Goal: Transaction & Acquisition: Purchase product/service

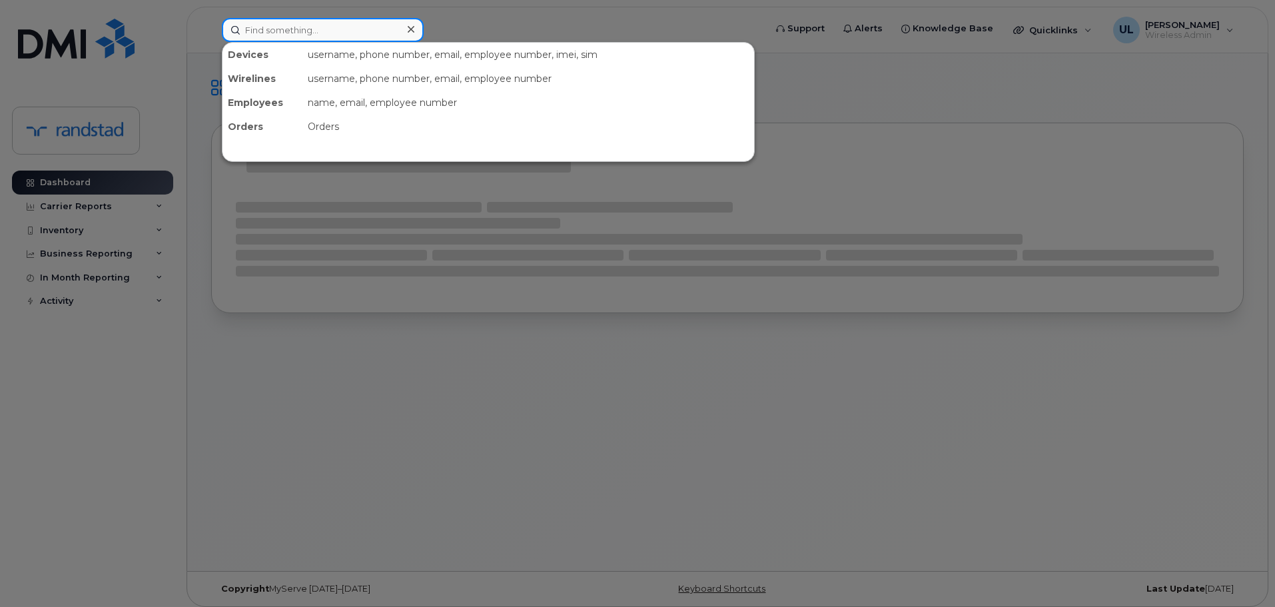
click at [298, 37] on input at bounding box center [323, 30] width 202 height 24
paste input "[PHONE_NUMBER]"
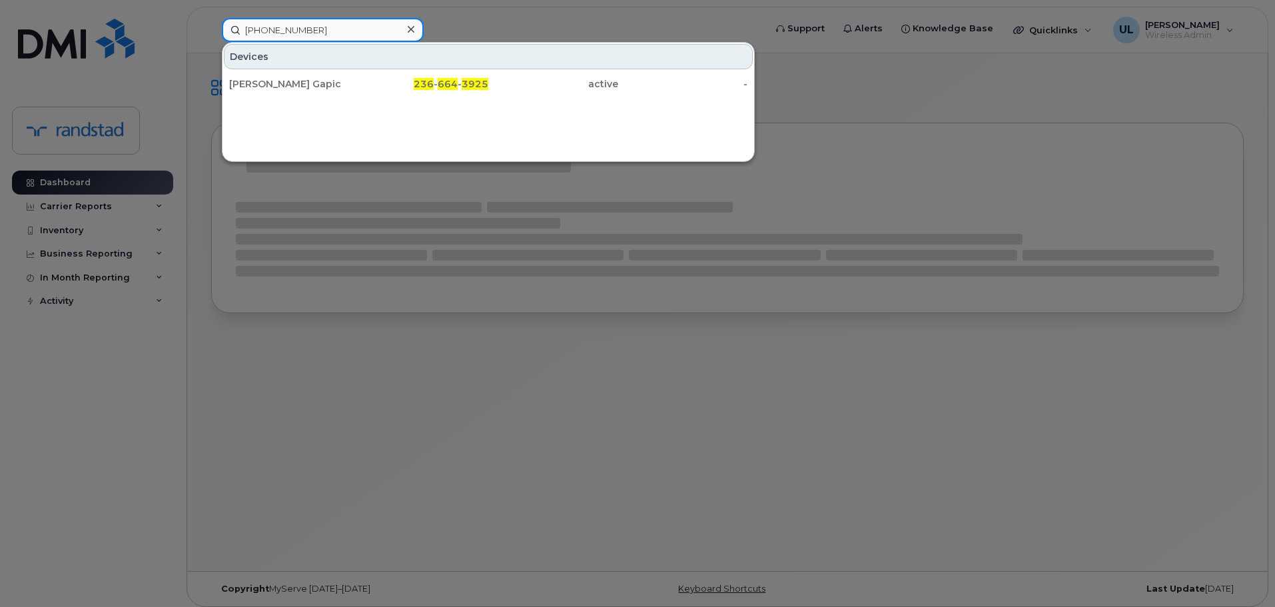
type input "[PHONE_NUMBER]"
drag, startPoint x: 290, startPoint y: 83, endPoint x: 383, endPoint y: 127, distance: 102.8
click at [290, 83] on div "[PERSON_NAME] Gapic" at bounding box center [294, 83] width 130 height 13
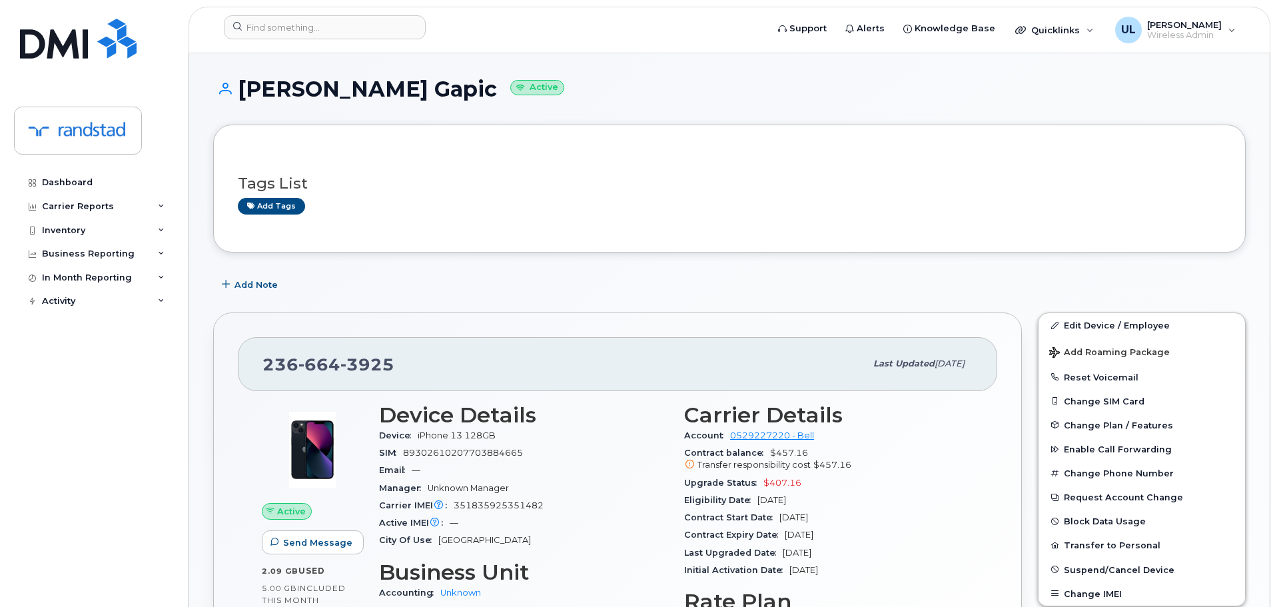
scroll to position [133, 0]
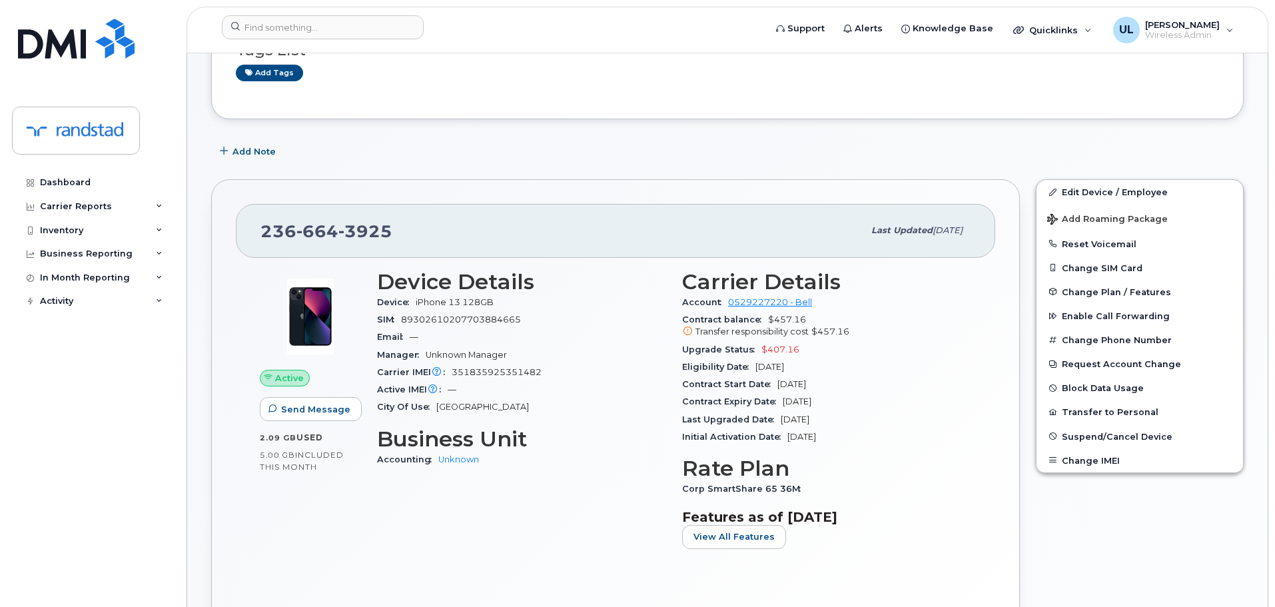
drag, startPoint x: 855, startPoint y: 404, endPoint x: 800, endPoint y: 405, distance: 55.3
click at [800, 405] on div "Contract Expiry Date Mar 11, 2027" at bounding box center [826, 401] width 289 height 17
click at [1111, 219] on span "Add Roaming Package" at bounding box center [1107, 220] width 121 height 13
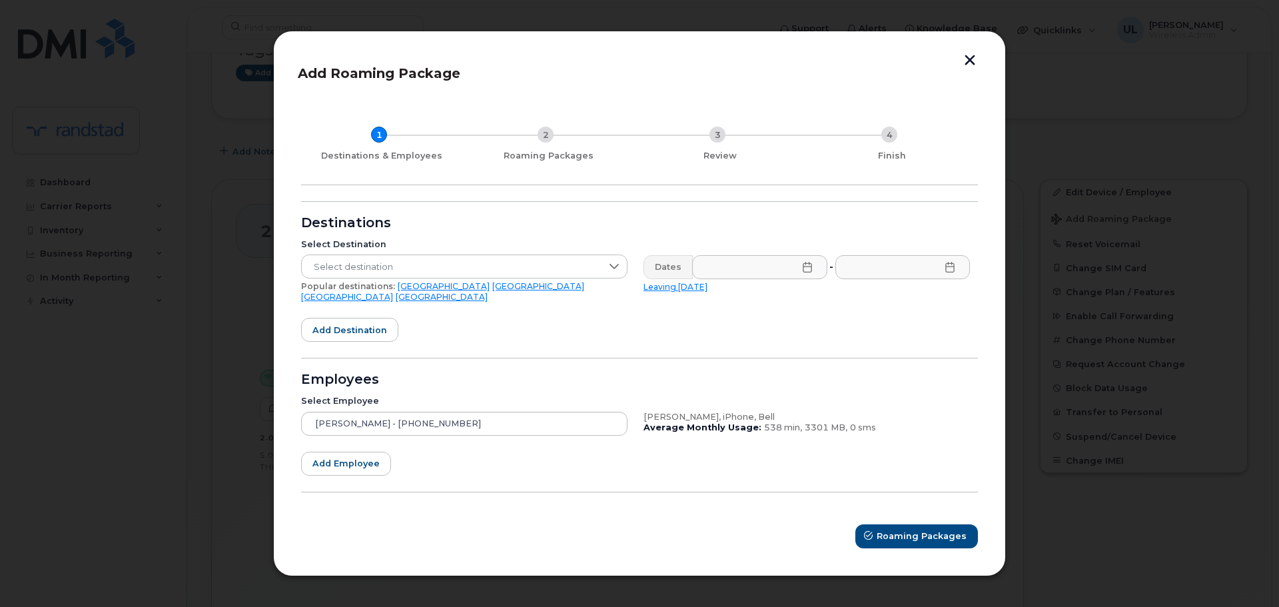
click at [398, 290] on link "USA" at bounding box center [444, 286] width 92 height 10
click at [717, 271] on input "text" at bounding box center [759, 267] width 135 height 24
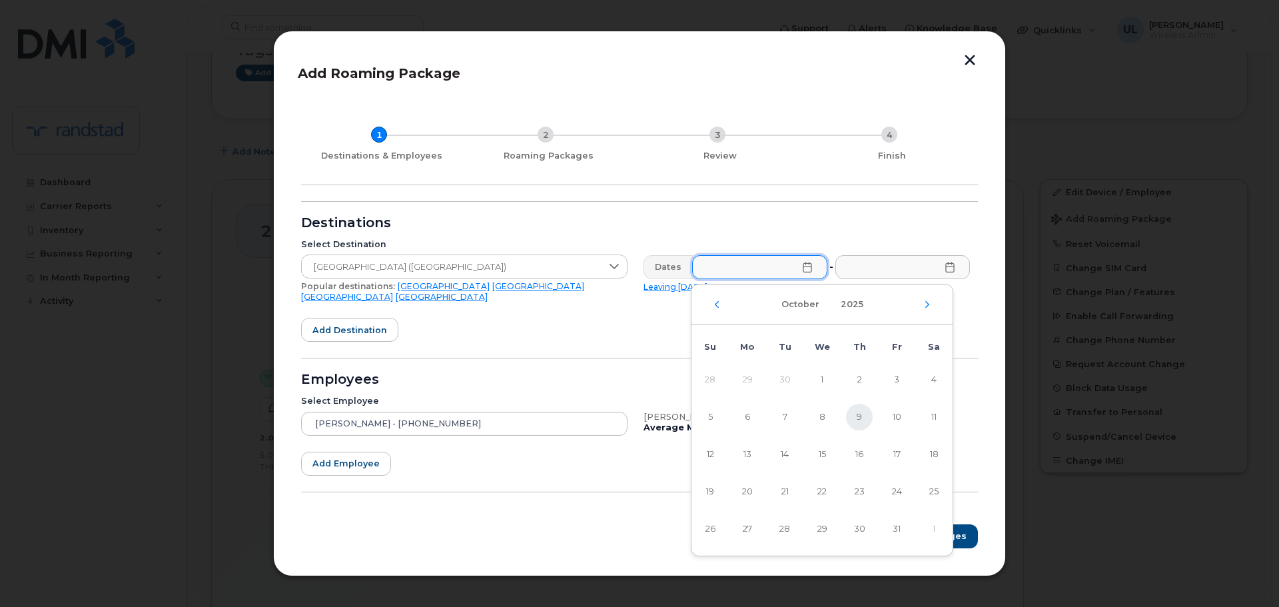
click at [858, 413] on span "9" at bounding box center [859, 417] width 27 height 27
type input "10/09/2025"
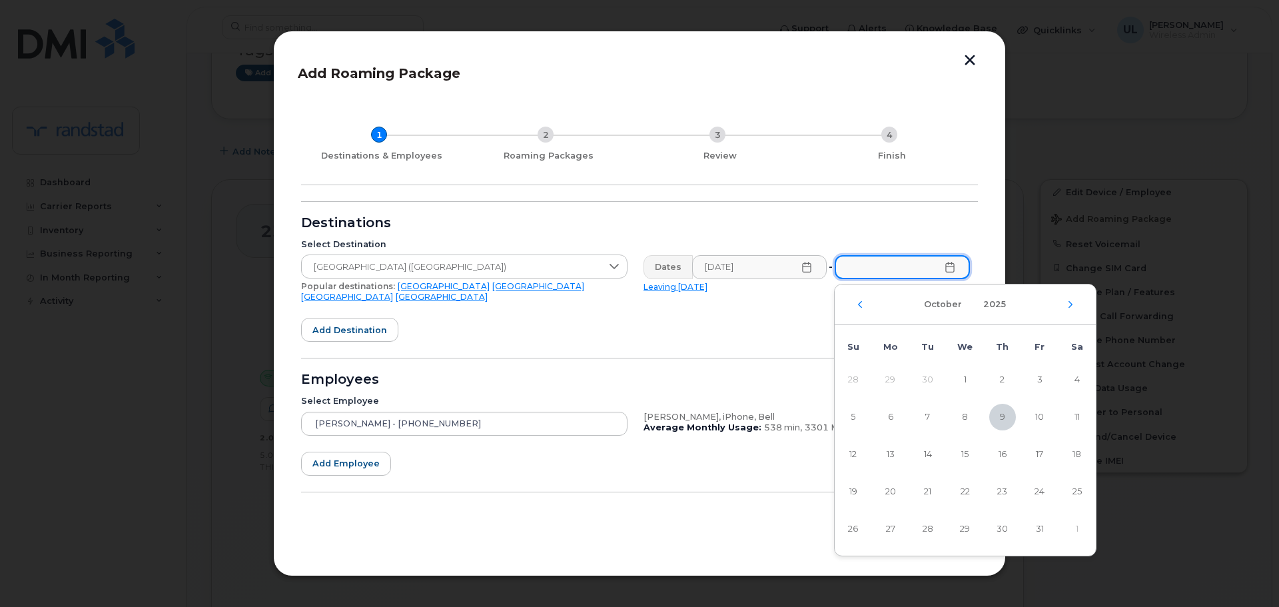
click at [889, 279] on input "text" at bounding box center [902, 267] width 135 height 24
click at [991, 425] on span "9" at bounding box center [1002, 417] width 27 height 27
type input "10/09/2025"
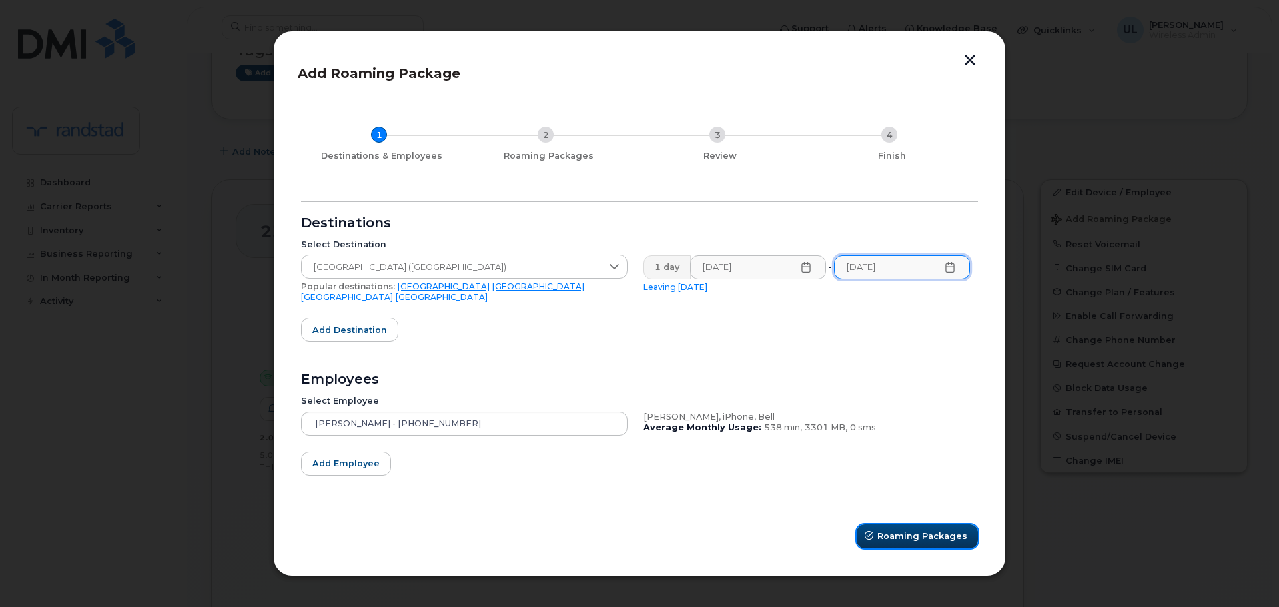
click at [939, 536] on span "Roaming Packages" at bounding box center [922, 536] width 90 height 13
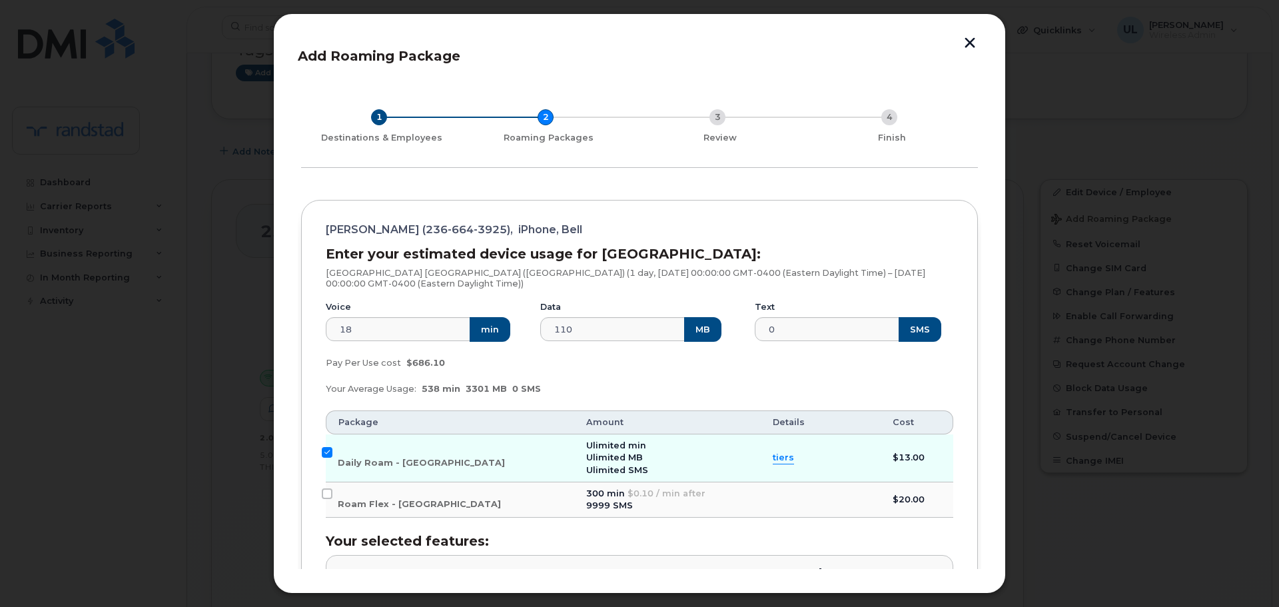
scroll to position [200, 0]
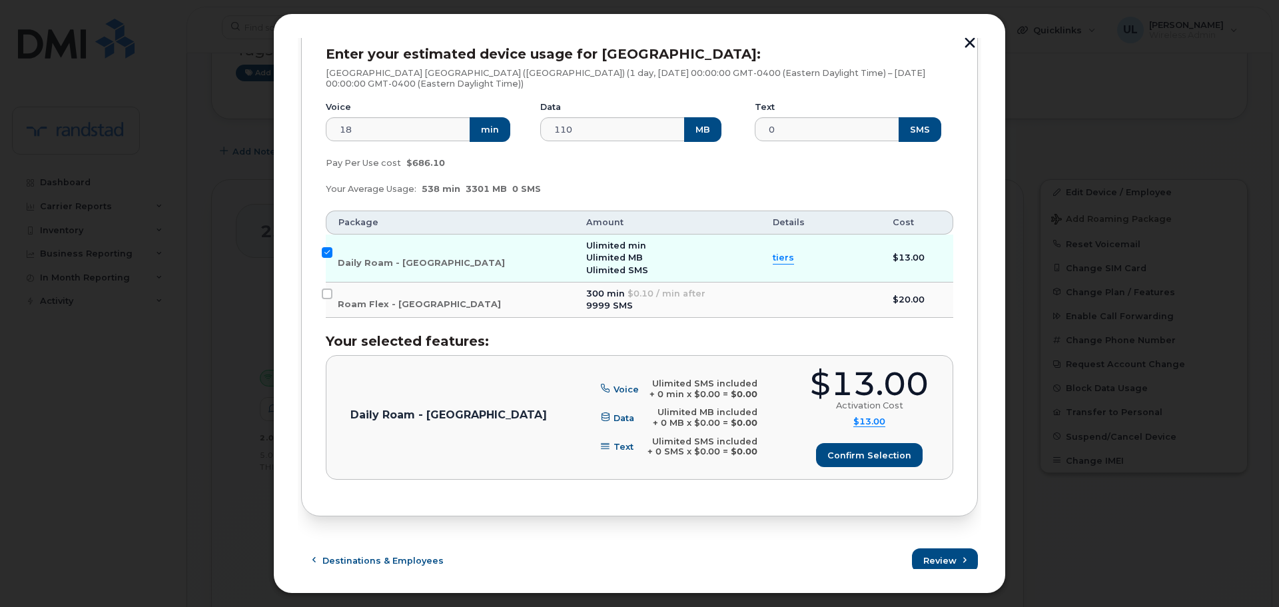
click at [895, 389] on div "$13.00" at bounding box center [869, 384] width 119 height 33
copy div "$13.00"
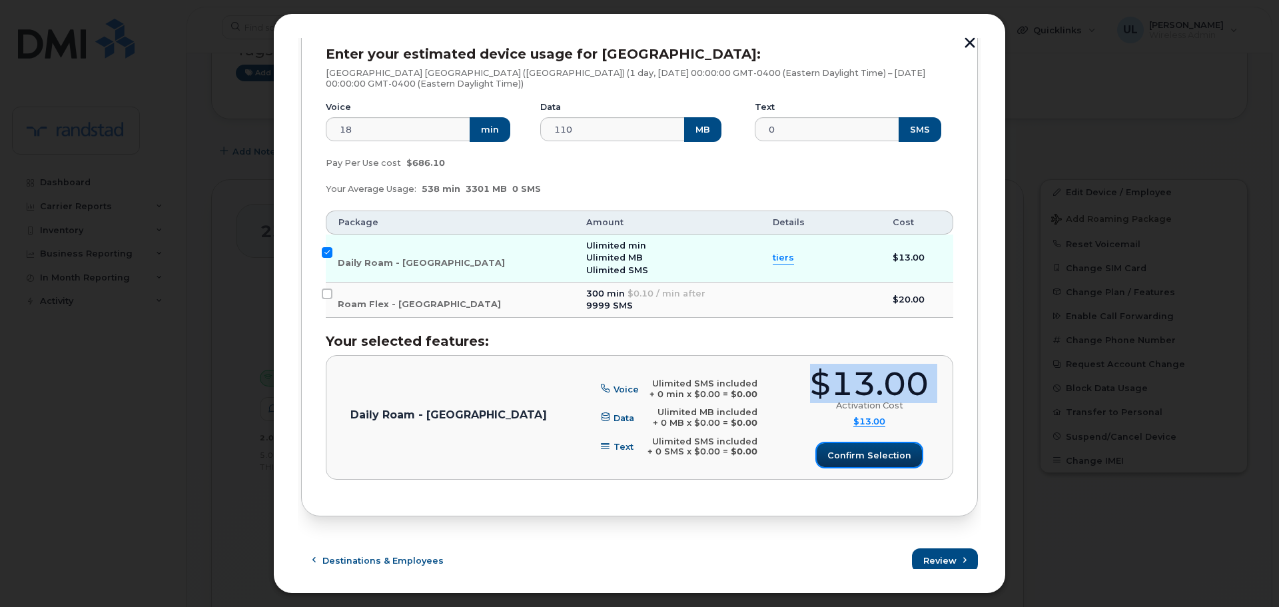
click at [857, 460] on span "Confirm selection" at bounding box center [869, 455] width 84 height 13
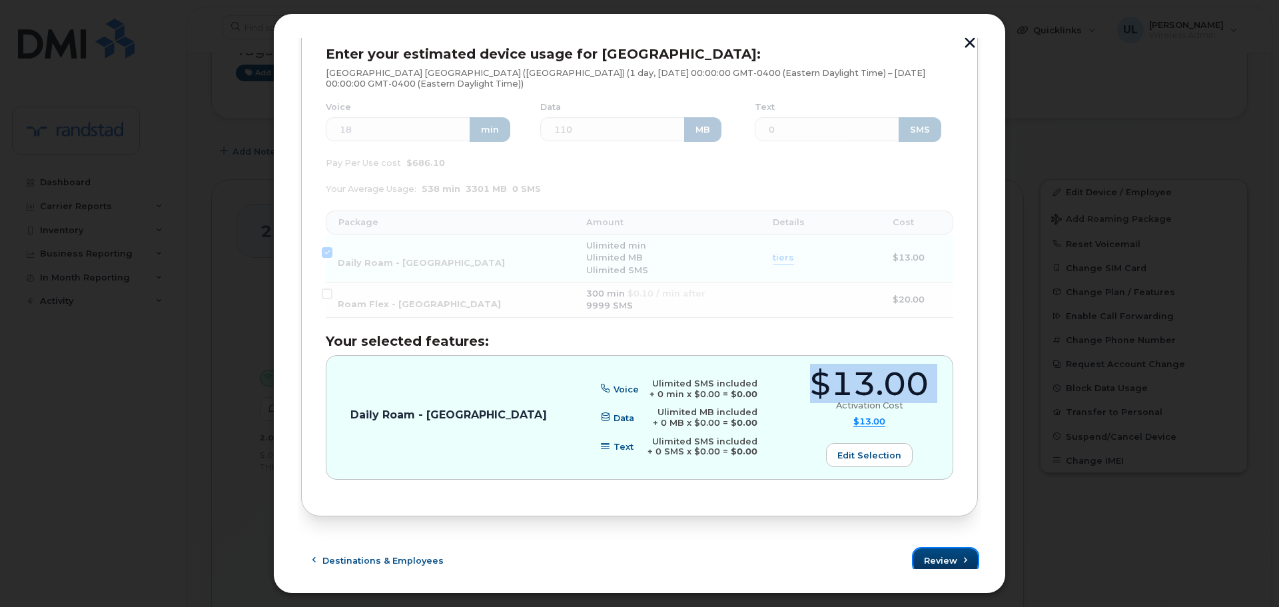
click at [941, 564] on span "Review" at bounding box center [940, 560] width 33 height 13
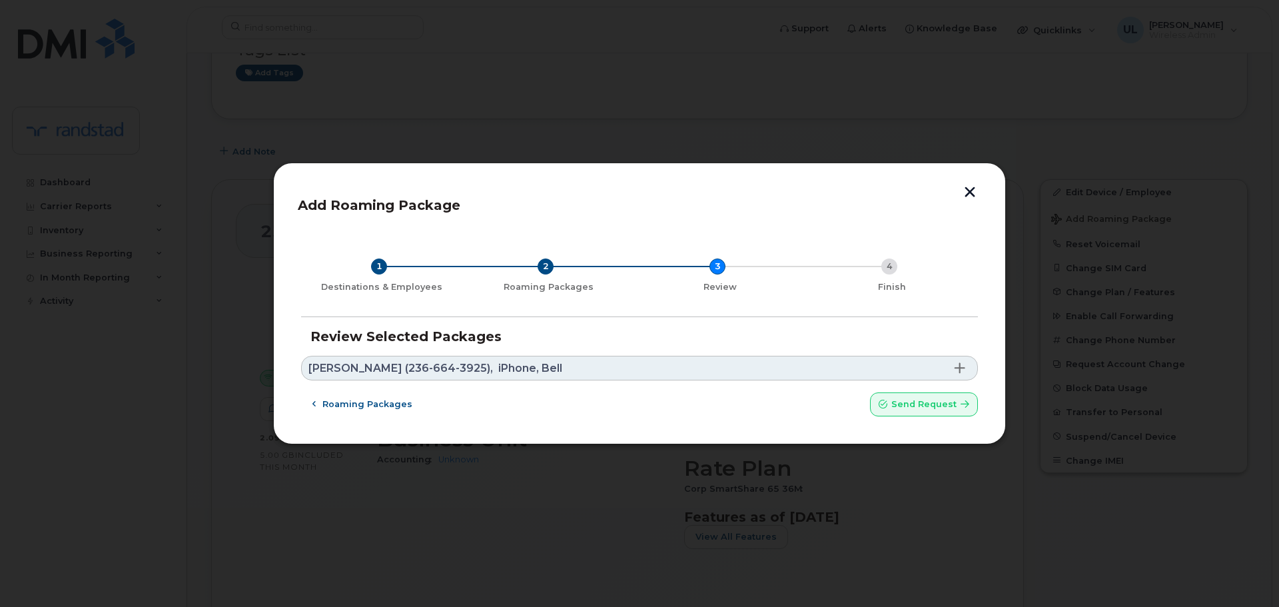
click at [908, 374] on link "Scott Gapic (236-664-3925), iPhone, Bell" at bounding box center [639, 368] width 677 height 25
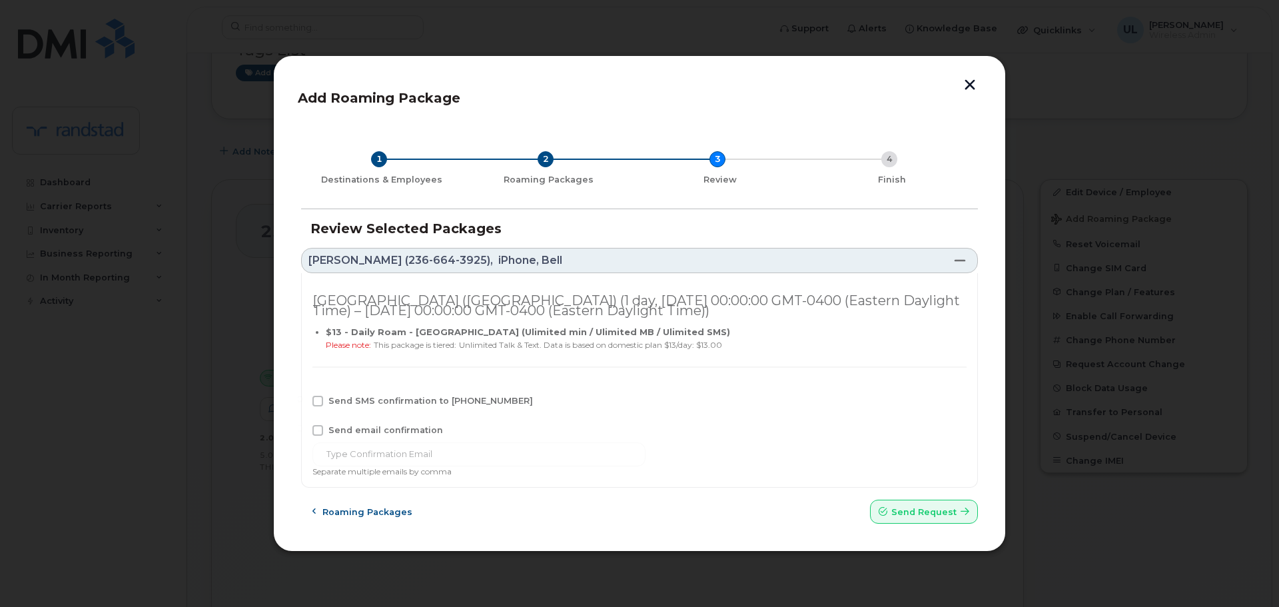
click at [430, 402] on span "Send SMS confirmation to 236-664-3925" at bounding box center [430, 401] width 205 height 10
click at [303, 402] on input "Send SMS confirmation to 236-664-3925" at bounding box center [299, 399] width 7 height 7
checkbox input "true"
click at [944, 512] on span "Send request" at bounding box center [923, 512] width 65 height 13
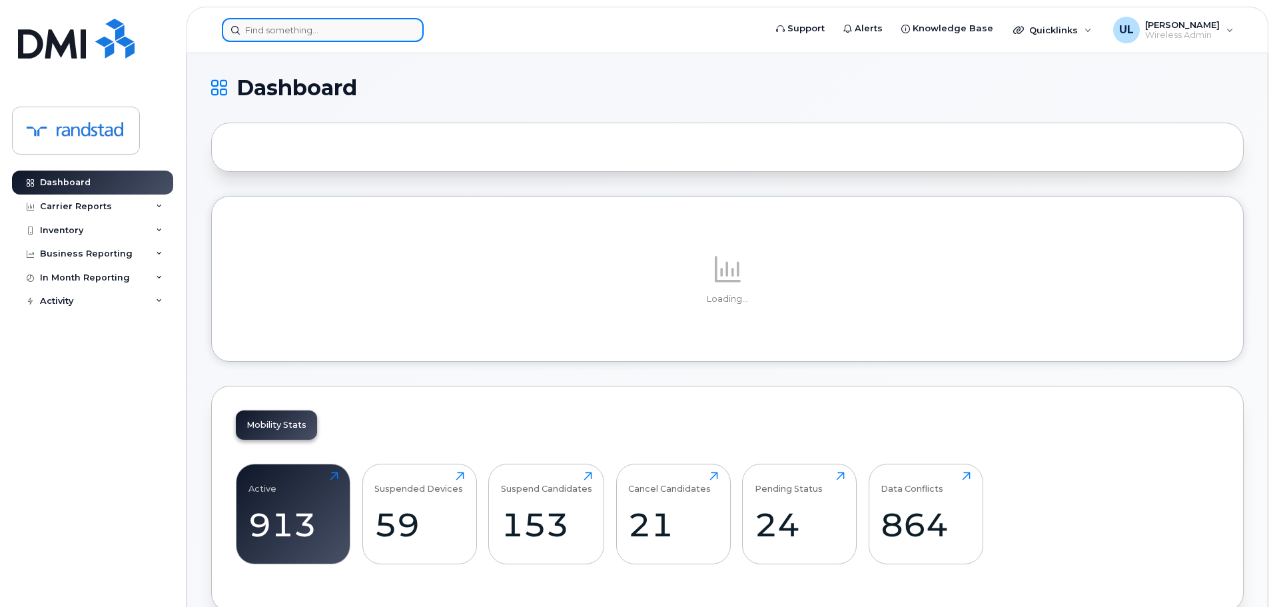
click at [356, 24] on input at bounding box center [323, 30] width 202 height 24
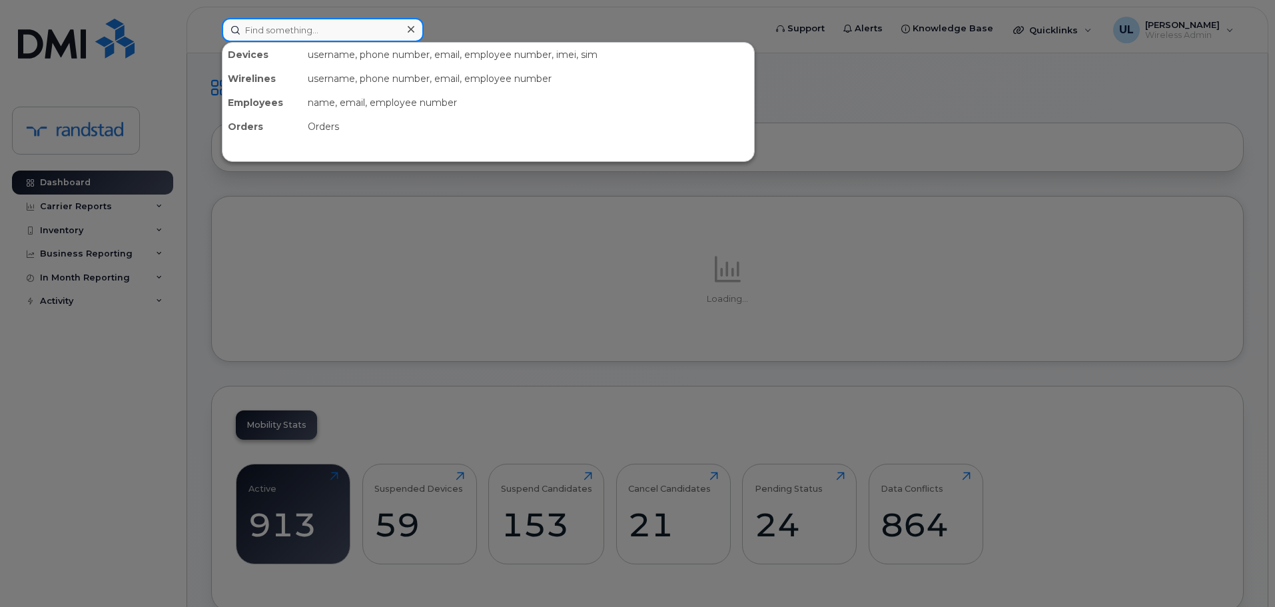
paste input "Lapierre"
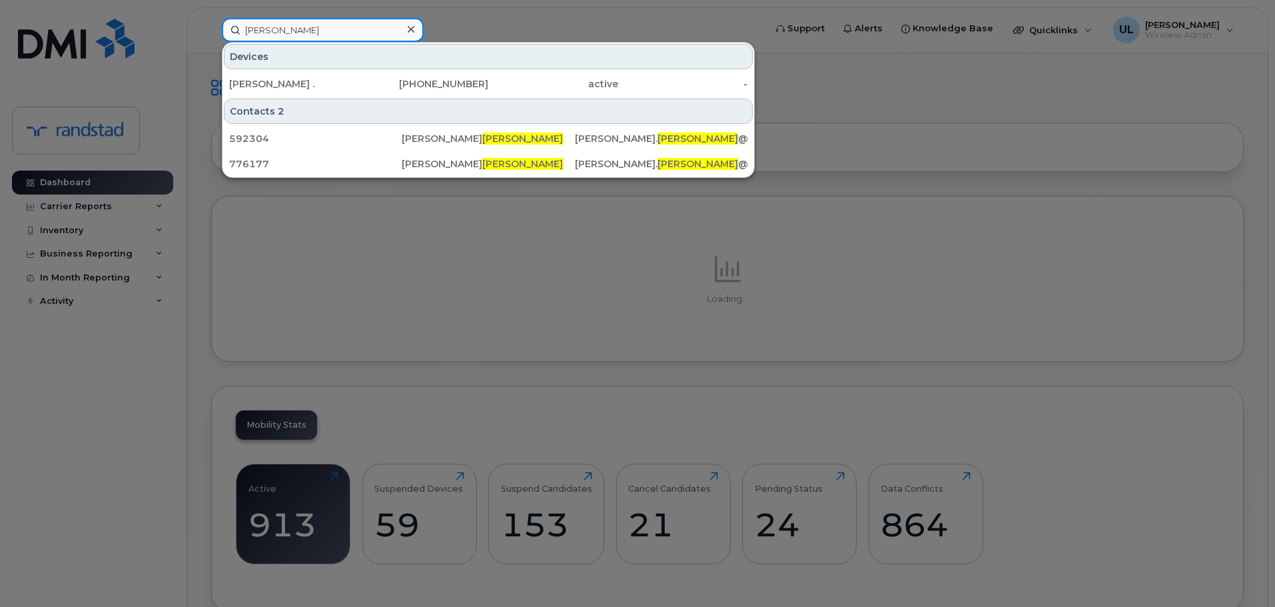
type input "Lapierre"
click at [327, 91] on div "Roxanne ." at bounding box center [294, 84] width 130 height 24
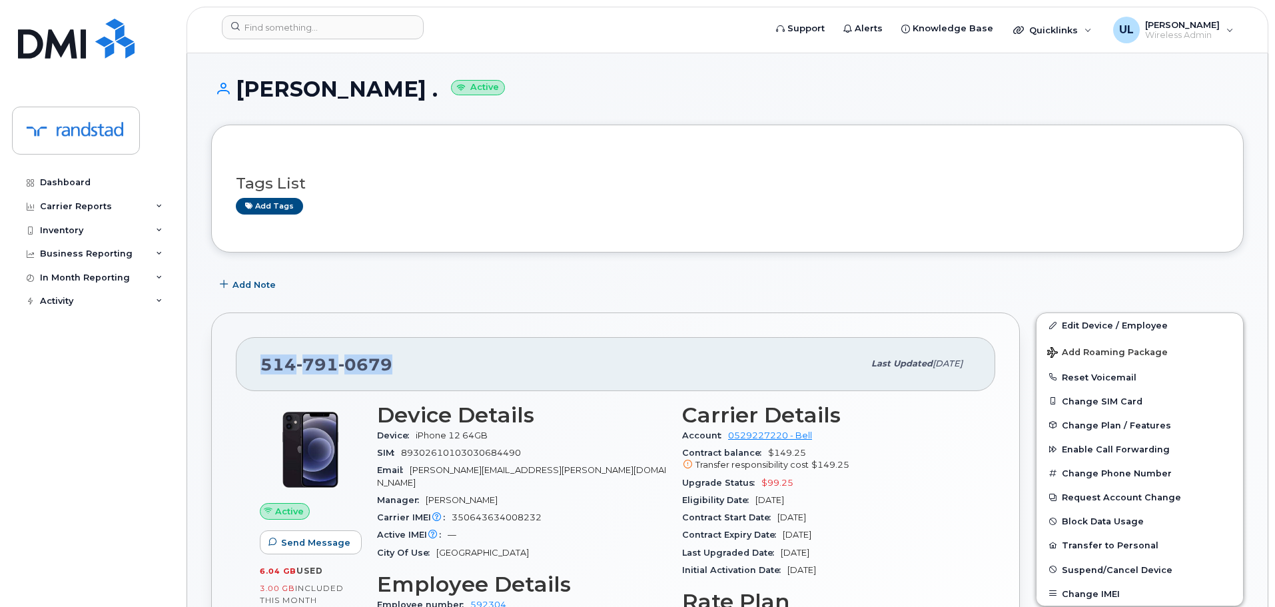
drag, startPoint x: 367, startPoint y: 362, endPoint x: 224, endPoint y: 362, distance: 143.2
click at [224, 362] on div "514 791 0679 Last updated Sep 25, 2025 Active Send Message 6.04 GB  used 3.00 G…" at bounding box center [615, 554] width 809 height 484
copy span "514 791 0679"
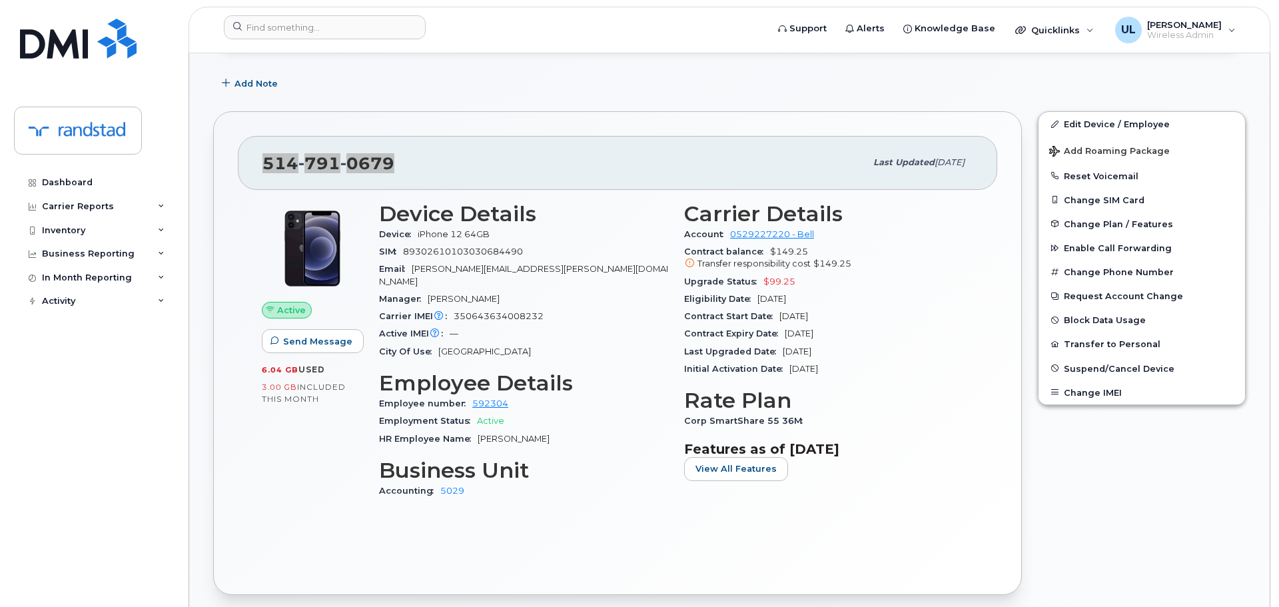
scroll to position [133, 0]
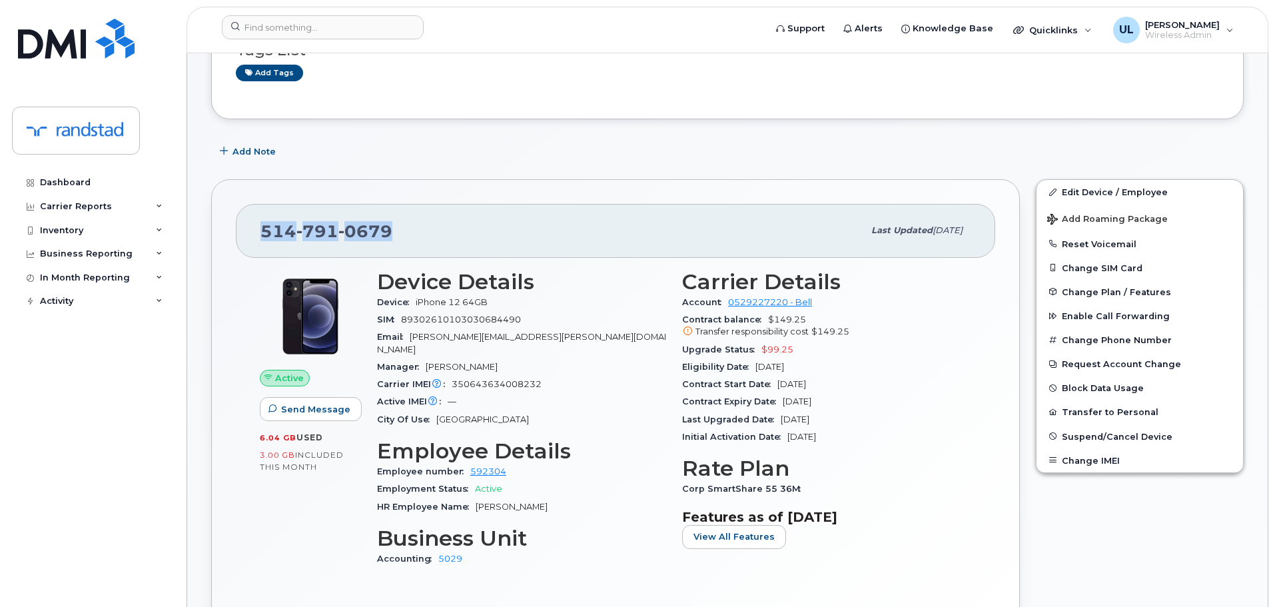
click at [432, 242] on div "514 791 0679" at bounding box center [561, 231] width 603 height 28
click at [1099, 221] on span "Add Roaming Package" at bounding box center [1107, 220] width 121 height 13
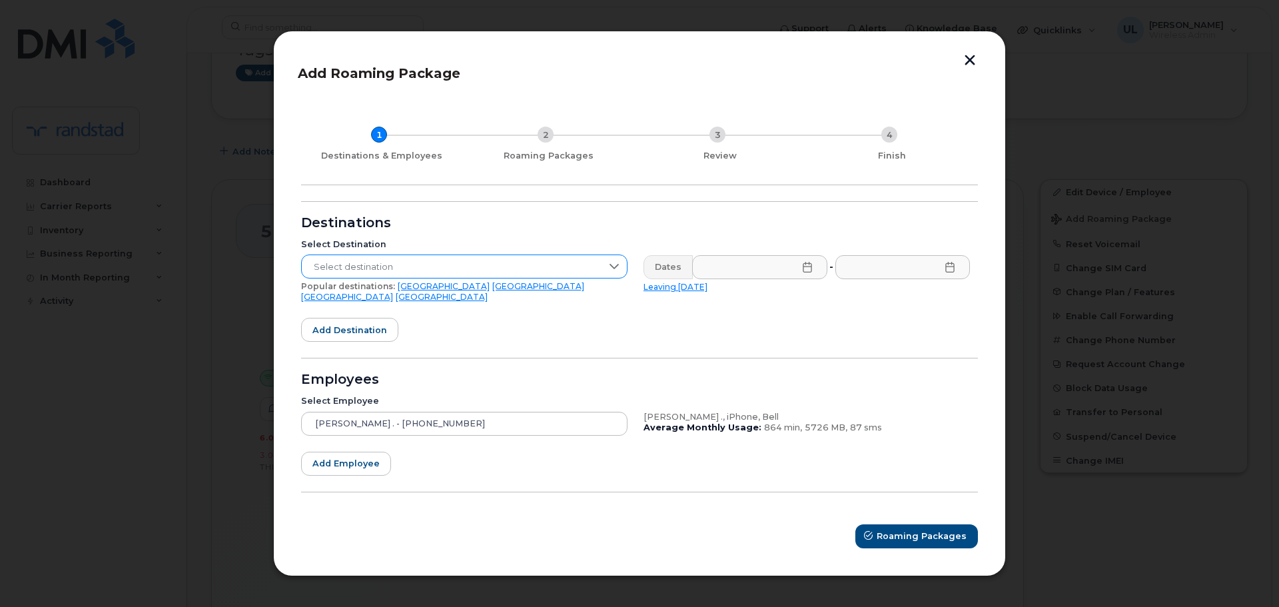
click at [386, 274] on span "Select destination" at bounding box center [452, 267] width 300 height 24
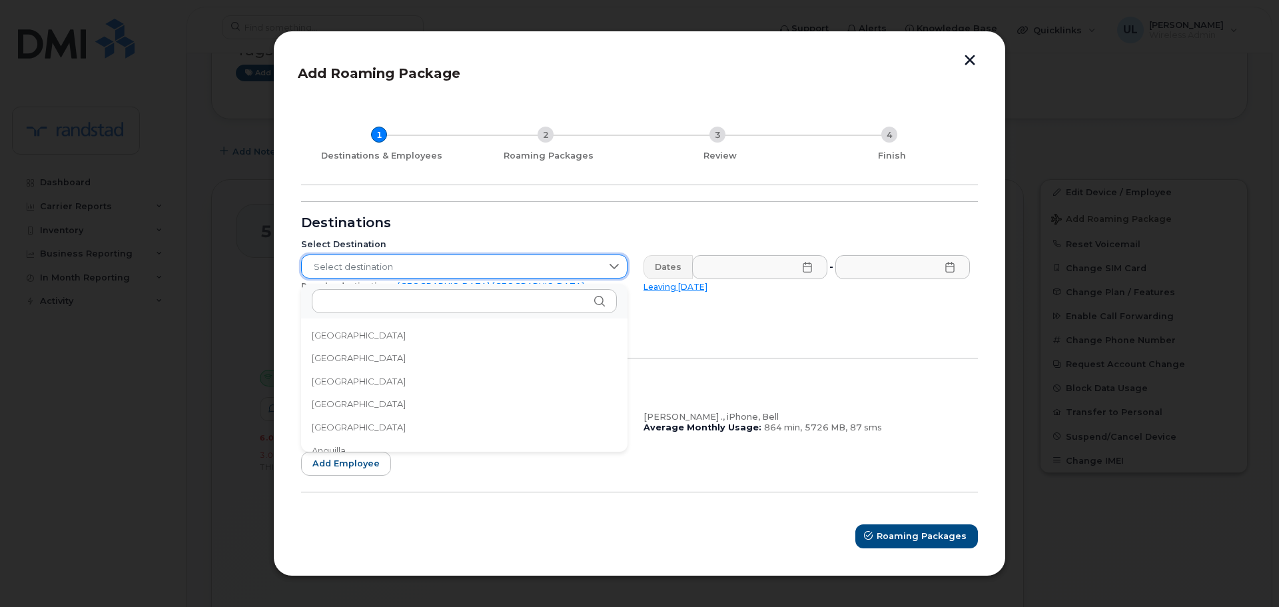
click at [675, 318] on form "Destinations Select Destination Select destination Popular destinations: USA Me…" at bounding box center [639, 374] width 677 height 347
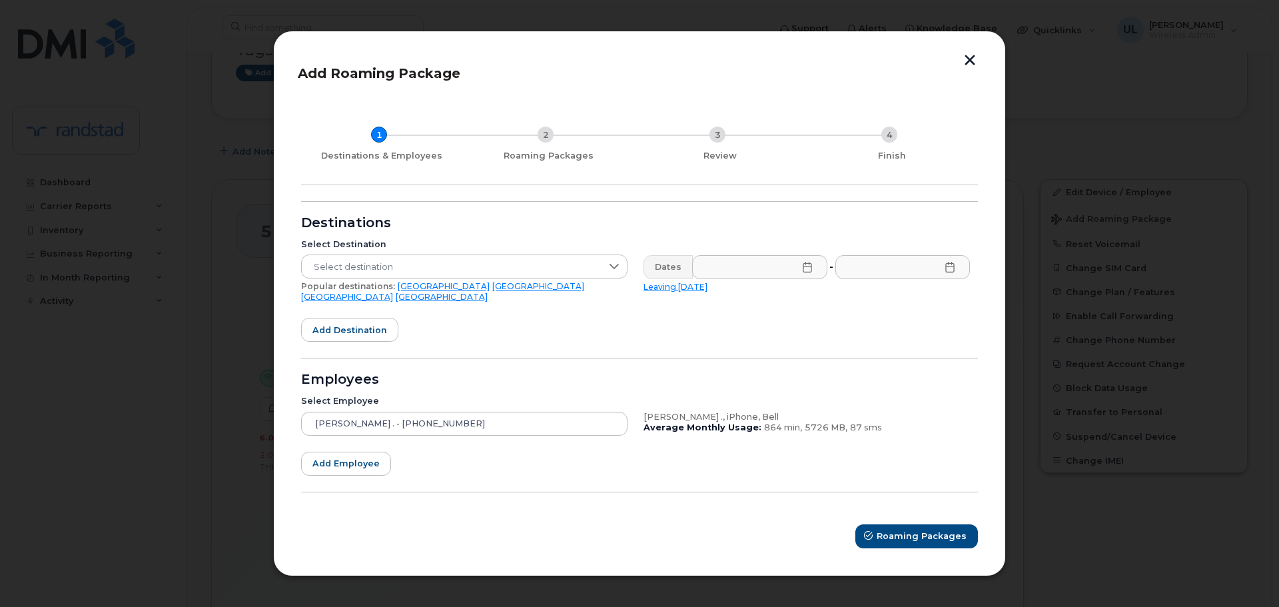
drag, startPoint x: 425, startPoint y: 292, endPoint x: 458, endPoint y: 296, distance: 32.8
click at [492, 291] on link "Mexico" at bounding box center [538, 286] width 92 height 10
click at [727, 262] on input "text" at bounding box center [759, 266] width 135 height 24
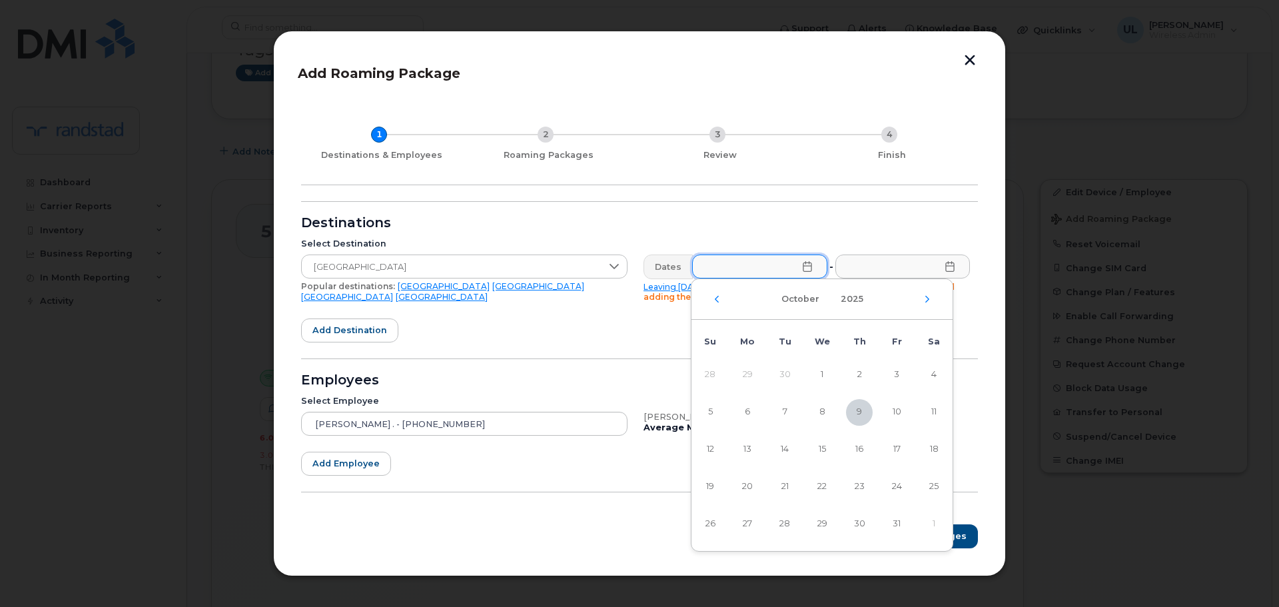
click at [927, 308] on div "October 2025" at bounding box center [821, 299] width 261 height 41
click at [927, 302] on icon "Next Month" at bounding box center [927, 299] width 8 height 11
click at [925, 302] on icon "Next Month" at bounding box center [927, 299] width 8 height 11
click at [747, 488] on span "19" at bounding box center [747, 487] width 27 height 27
type input "01/19/2026"
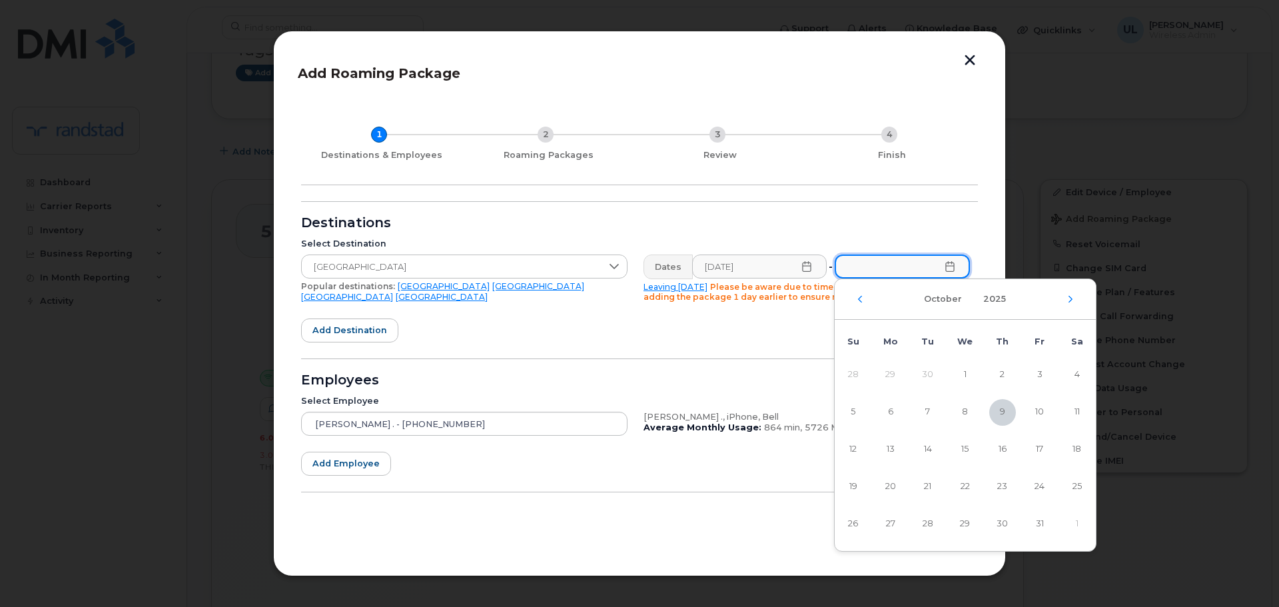
click at [852, 277] on input "text" at bounding box center [902, 266] width 135 height 24
click at [1000, 489] on span "23" at bounding box center [1002, 487] width 27 height 27
type input "10/23/2025"
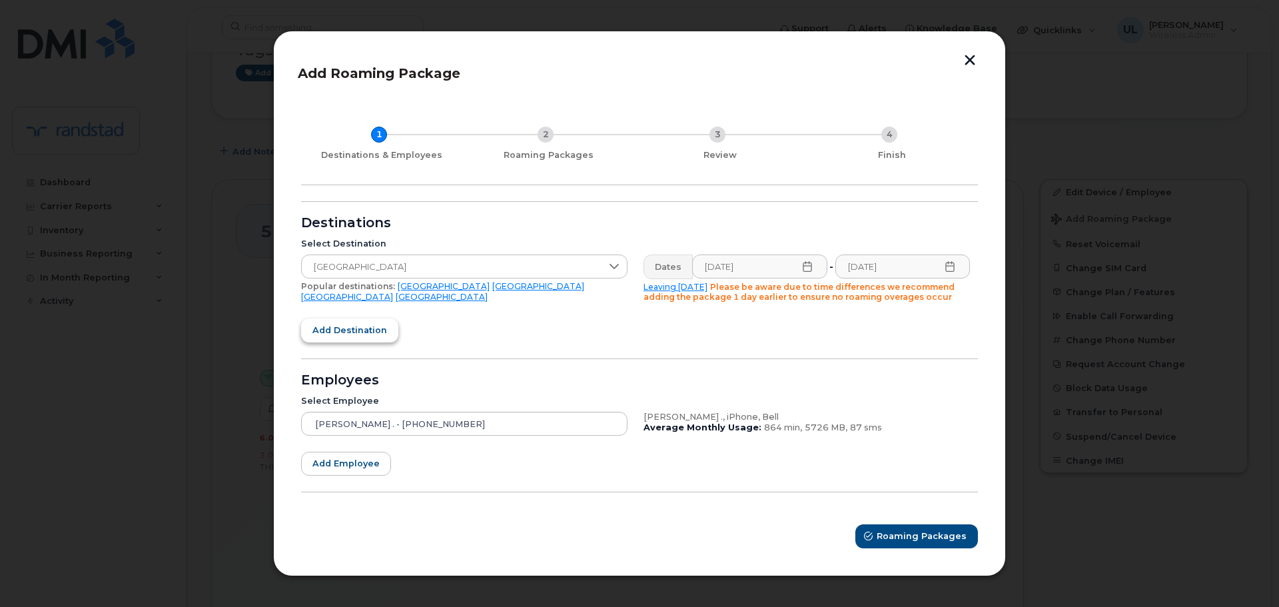
click at [320, 336] on span "Add destination" at bounding box center [349, 330] width 75 height 13
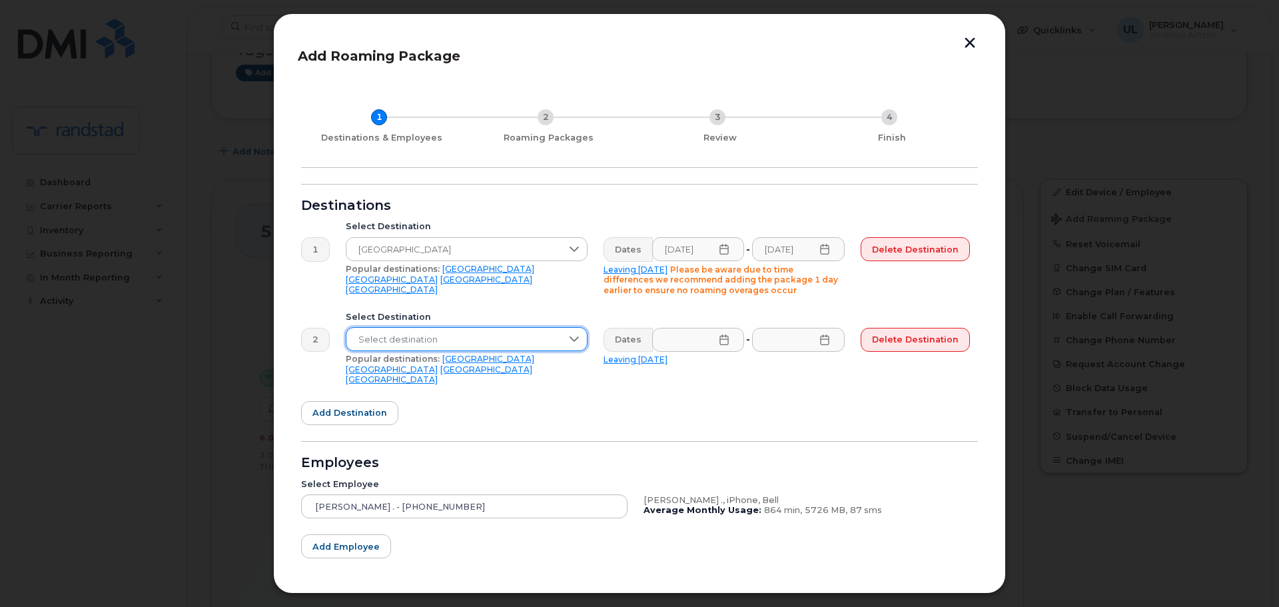
click at [416, 336] on span "Select destination" at bounding box center [453, 340] width 215 height 24
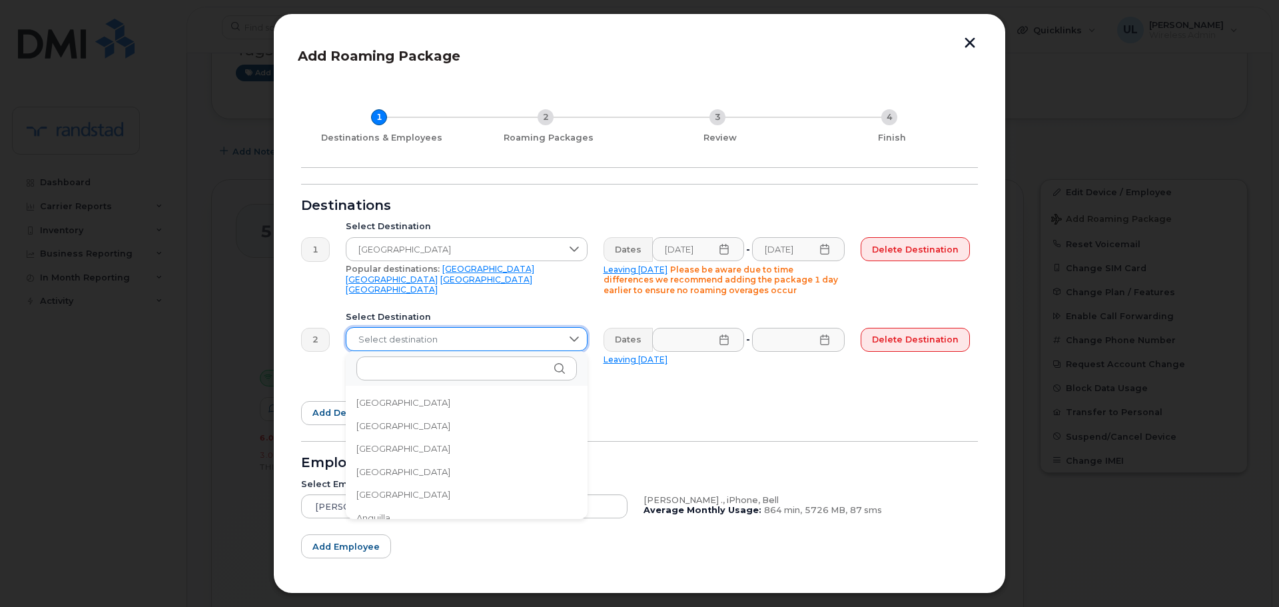
click at [667, 390] on form "Destinations 1 Select Destination Mexico Popular destinations: USA Mexico Unite…" at bounding box center [639, 407] width 677 height 447
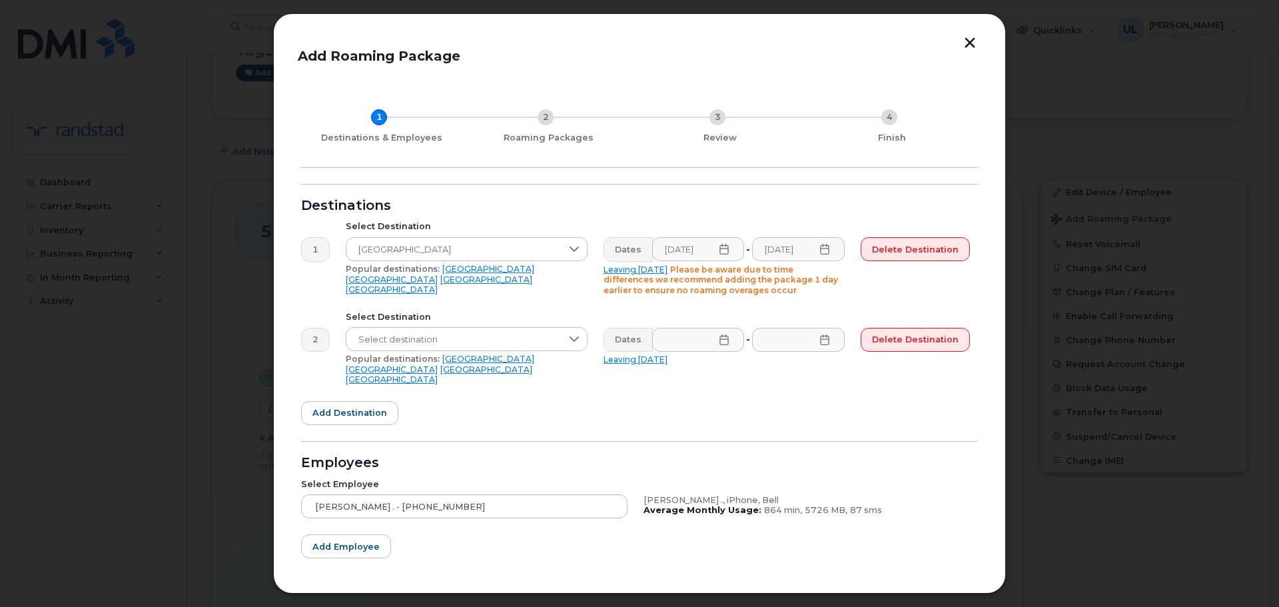
click at [438, 364] on link "Mexico" at bounding box center [392, 369] width 92 height 10
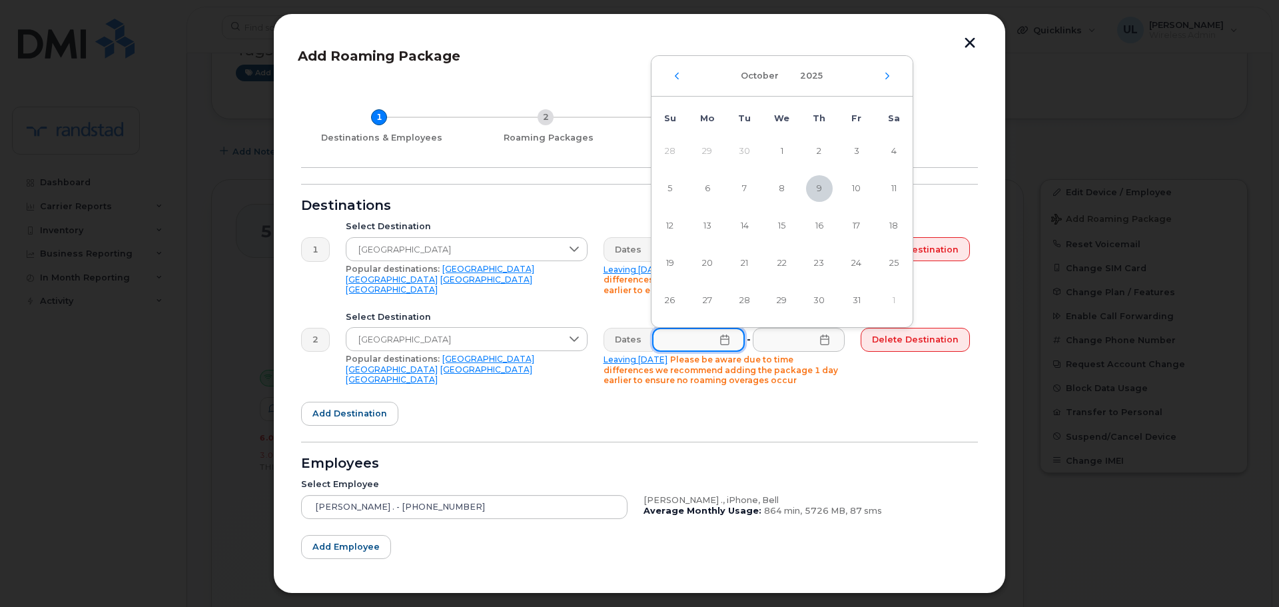
click at [673, 348] on input "text" at bounding box center [698, 340] width 93 height 24
click at [880, 79] on div "October 2025" at bounding box center [782, 76] width 261 height 41
click at [883, 80] on div "October 2025" at bounding box center [782, 76] width 261 height 41
click at [887, 75] on icon "Next Month" at bounding box center [887, 76] width 8 height 11
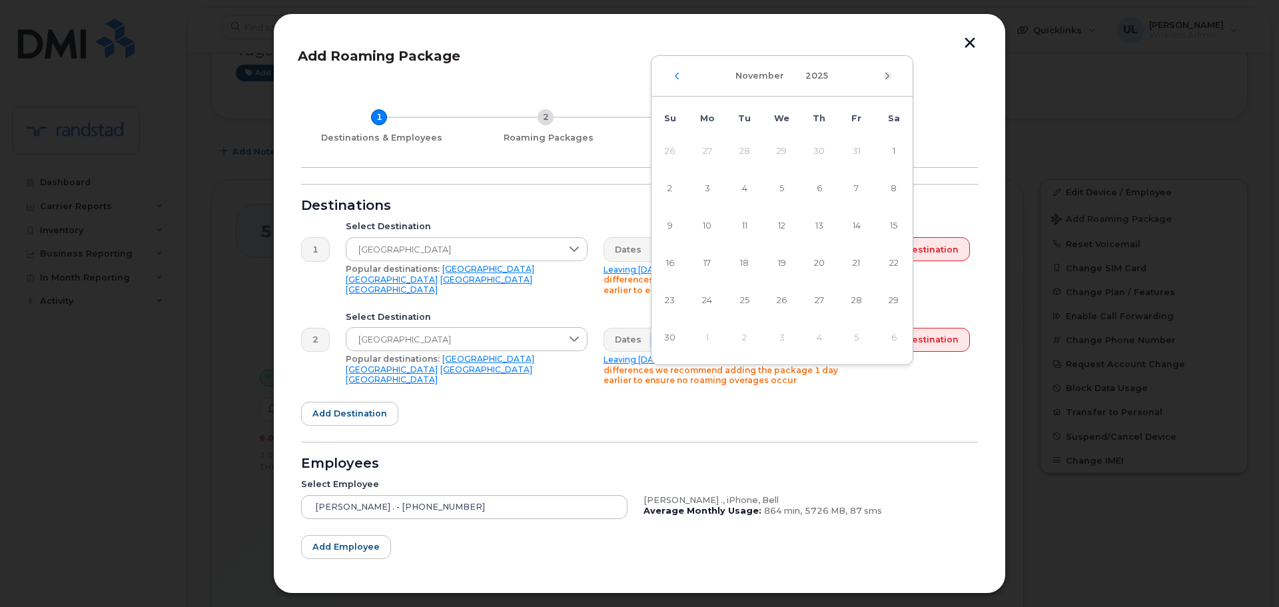
click at [887, 76] on icon "Next Month" at bounding box center [887, 76] width 8 height 11
click at [711, 295] on span "26" at bounding box center [707, 300] width 27 height 27
type input "01/26/2026"
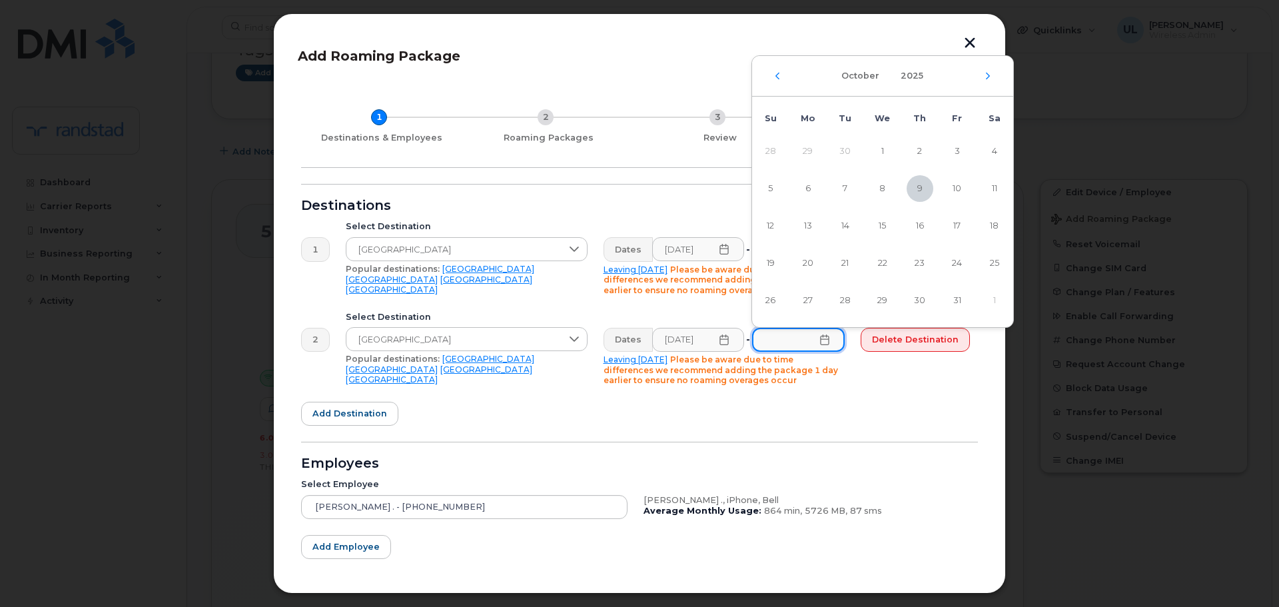
scroll to position [0, 0]
click at [784, 341] on input "text" at bounding box center [798, 340] width 93 height 24
click at [986, 72] on icon "Next Month" at bounding box center [988, 76] width 8 height 11
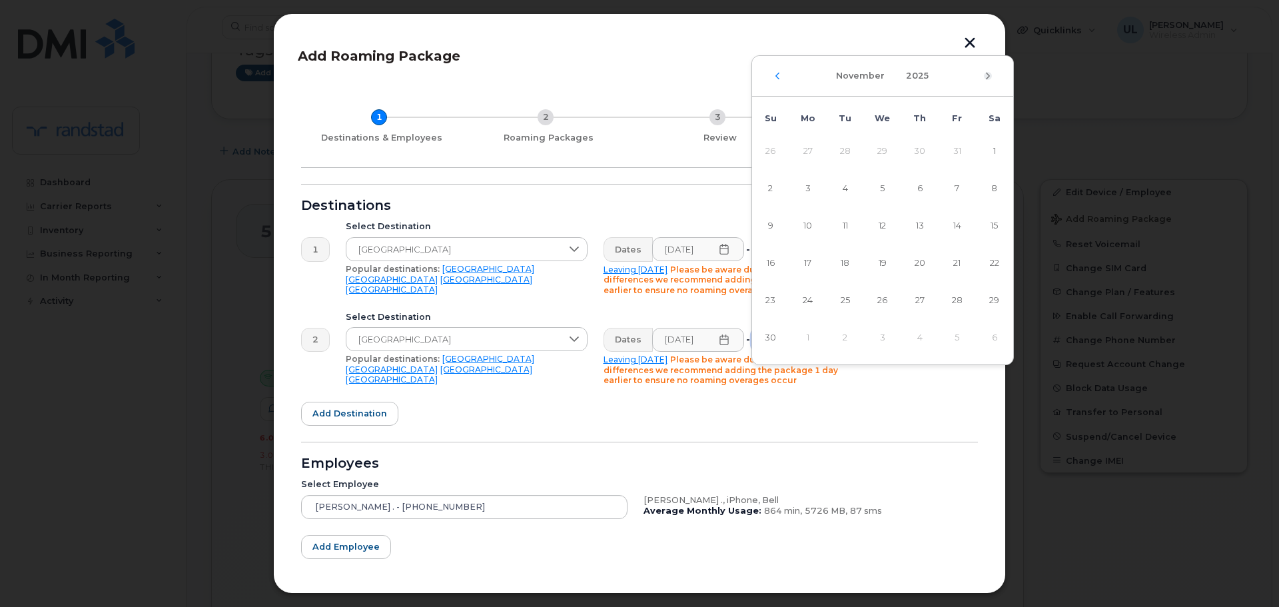
click at [985, 73] on icon "Next Month" at bounding box center [988, 76] width 8 height 11
click at [957, 299] on span "30" at bounding box center [957, 300] width 27 height 27
type input "01/30/2026"
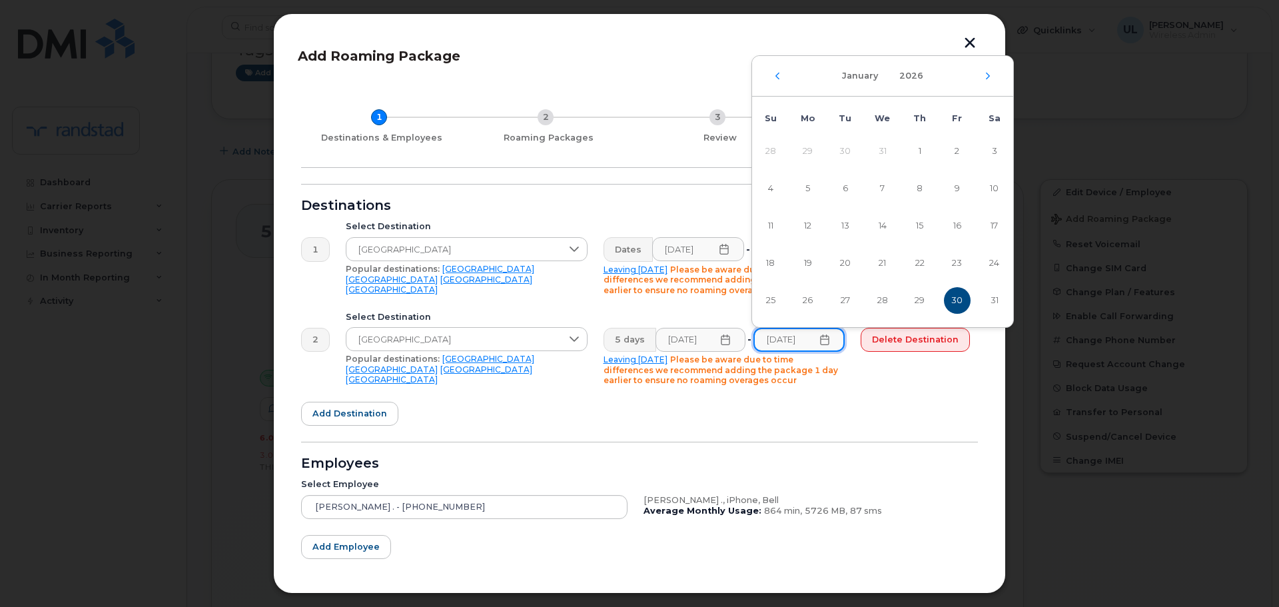
scroll to position [0, 3]
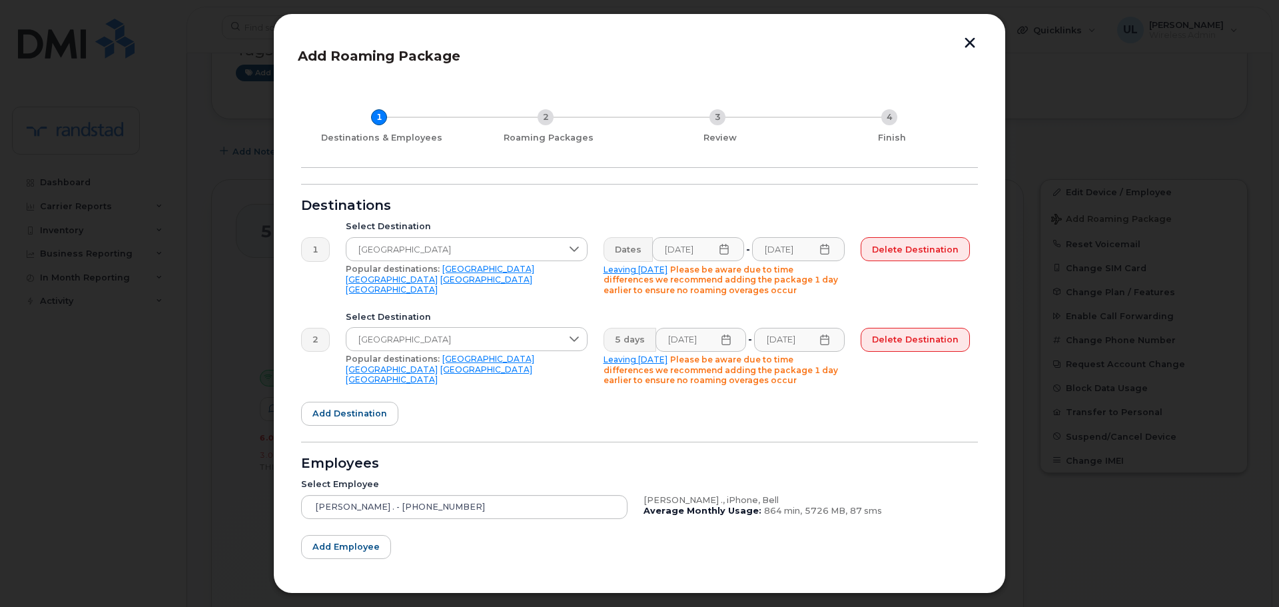
click at [827, 411] on form "Destinations 1 Select Destination Mexico Popular destinations: USA Mexico Unite…" at bounding box center [639, 408] width 677 height 448
click at [346, 405] on button "Add destination" at bounding box center [349, 414] width 97 height 24
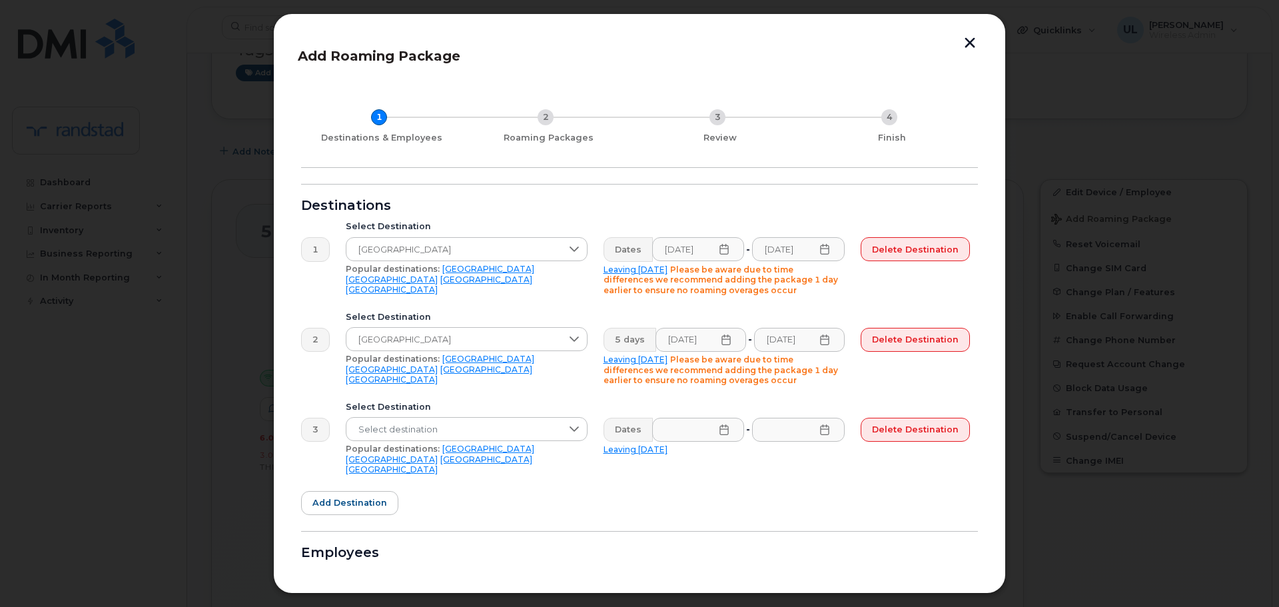
click at [725, 303] on div "Dates 01/19/2026 - 10/23/2025 Leaving today Please be aware due to time differe…" at bounding box center [725, 266] width 258 height 74
click at [779, 251] on input "10/23/2025" at bounding box center [798, 249] width 93 height 24
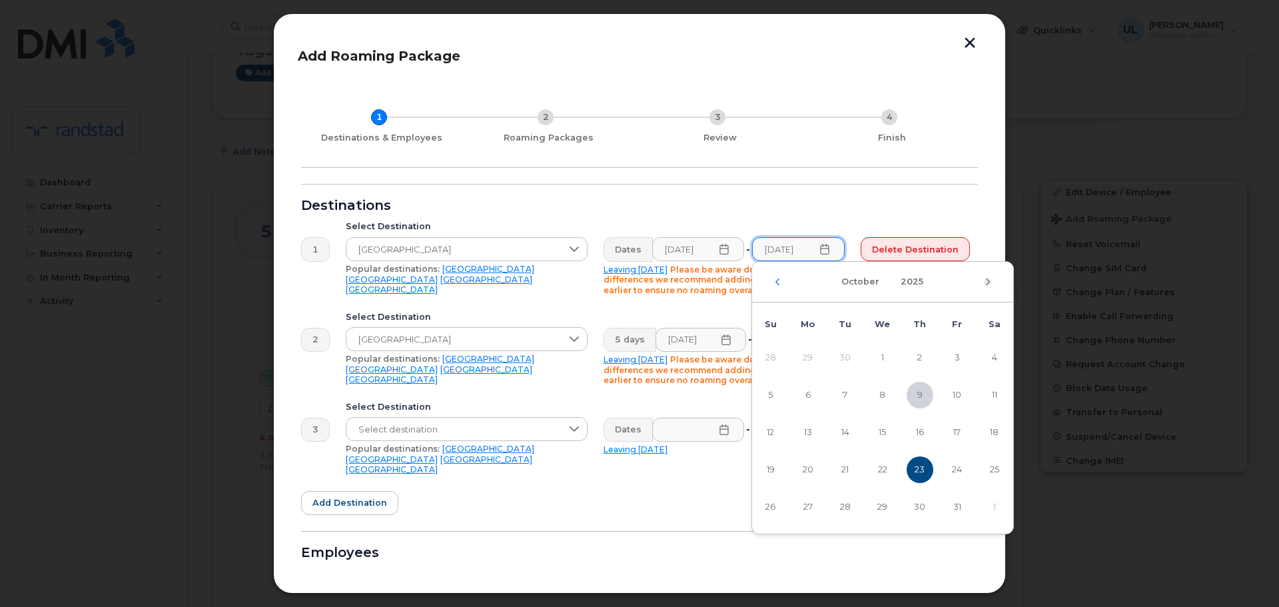
click at [988, 281] on icon "Next Month" at bounding box center [988, 281] width 4 height 7
click at [952, 473] on span "23" at bounding box center [957, 469] width 27 height 27
type input "01/23/2026"
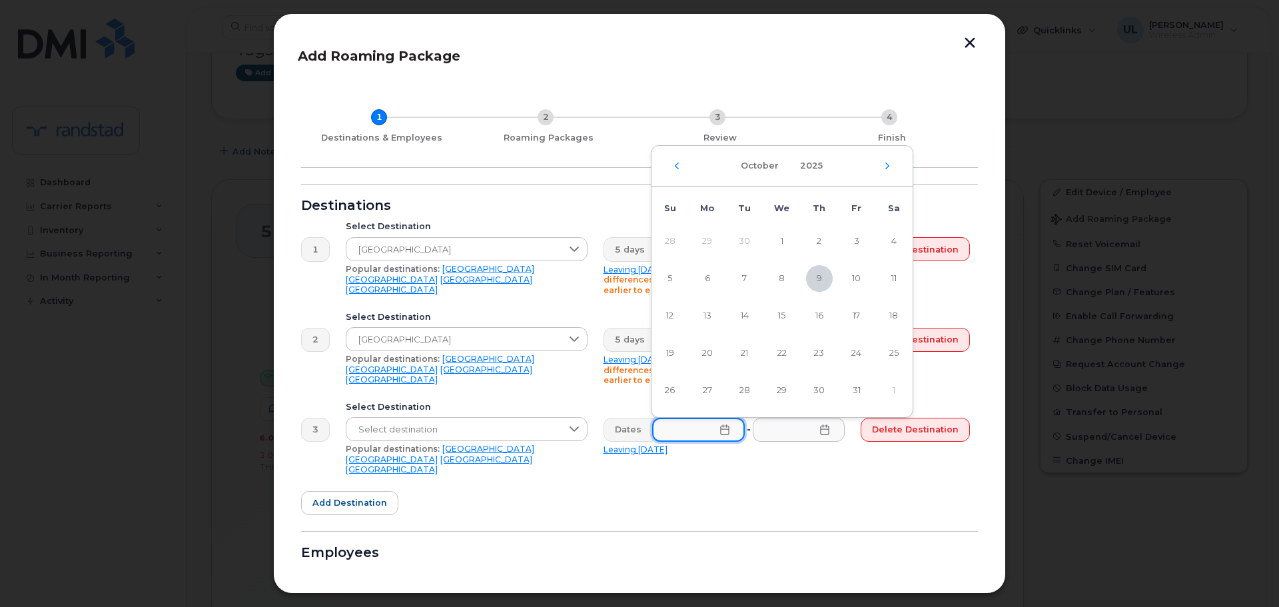
click at [702, 430] on input "text" at bounding box center [698, 430] width 93 height 24
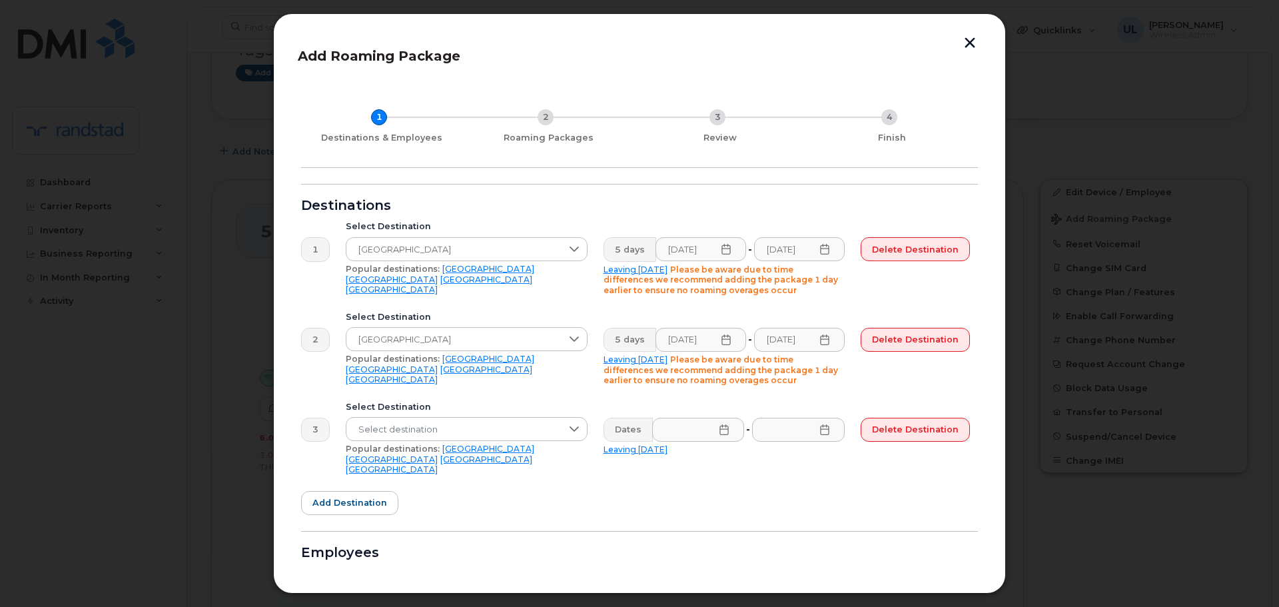
click at [438, 454] on link "Mexico" at bounding box center [392, 459] width 92 height 10
click at [677, 428] on input "text" at bounding box center [698, 430] width 93 height 24
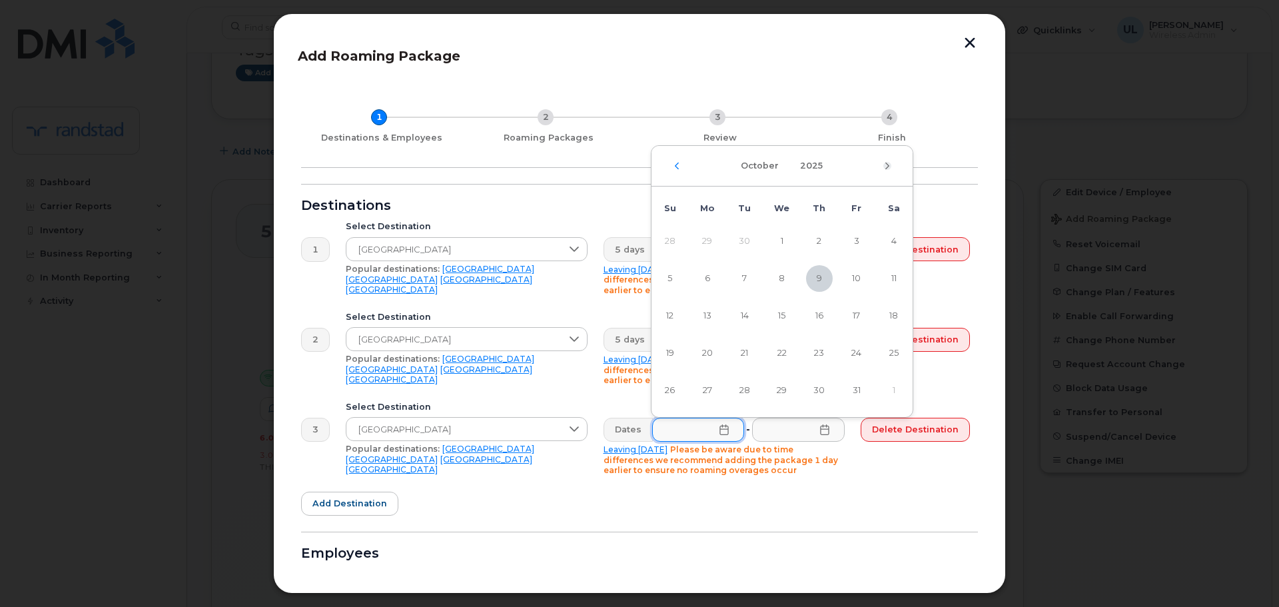
click at [887, 165] on icon "Next Month" at bounding box center [887, 166] width 8 height 11
click at [707, 245] on span "2" at bounding box center [707, 241] width 27 height 27
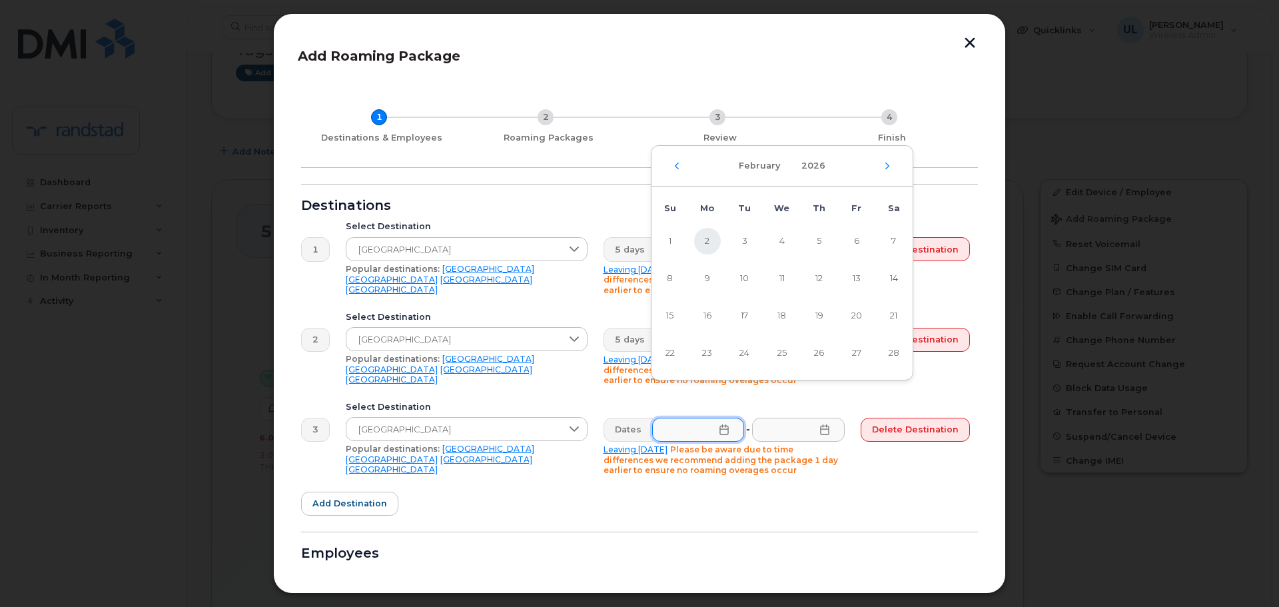
type input "02/02/2026"
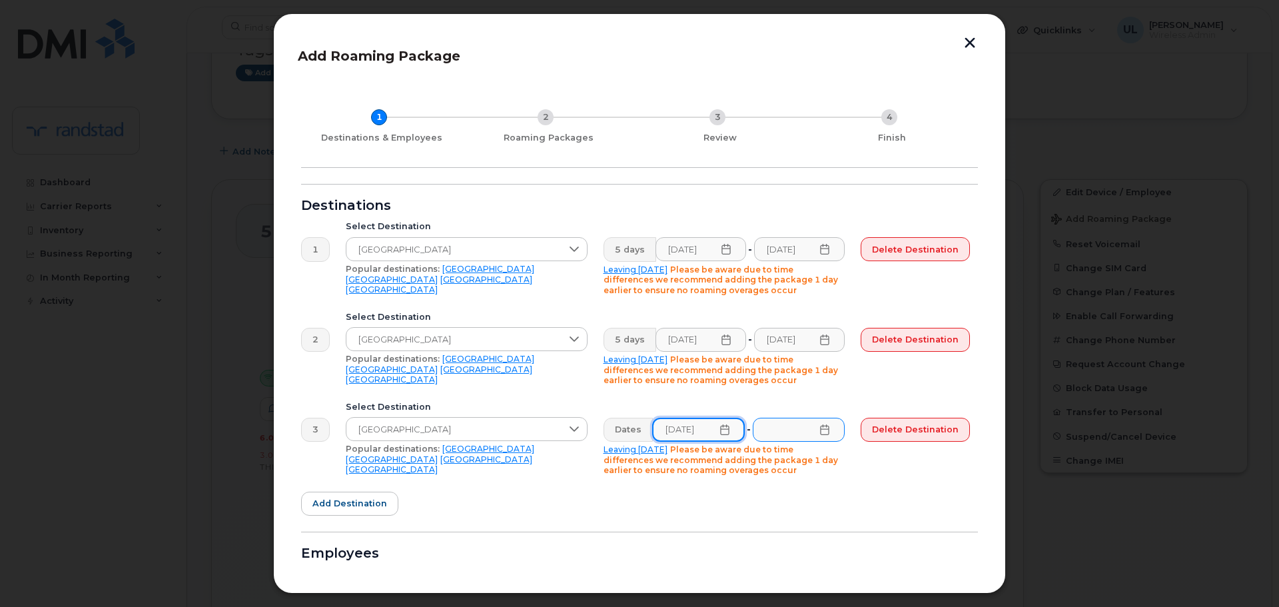
scroll to position [0, 3]
click at [806, 434] on input "text" at bounding box center [798, 430] width 93 height 24
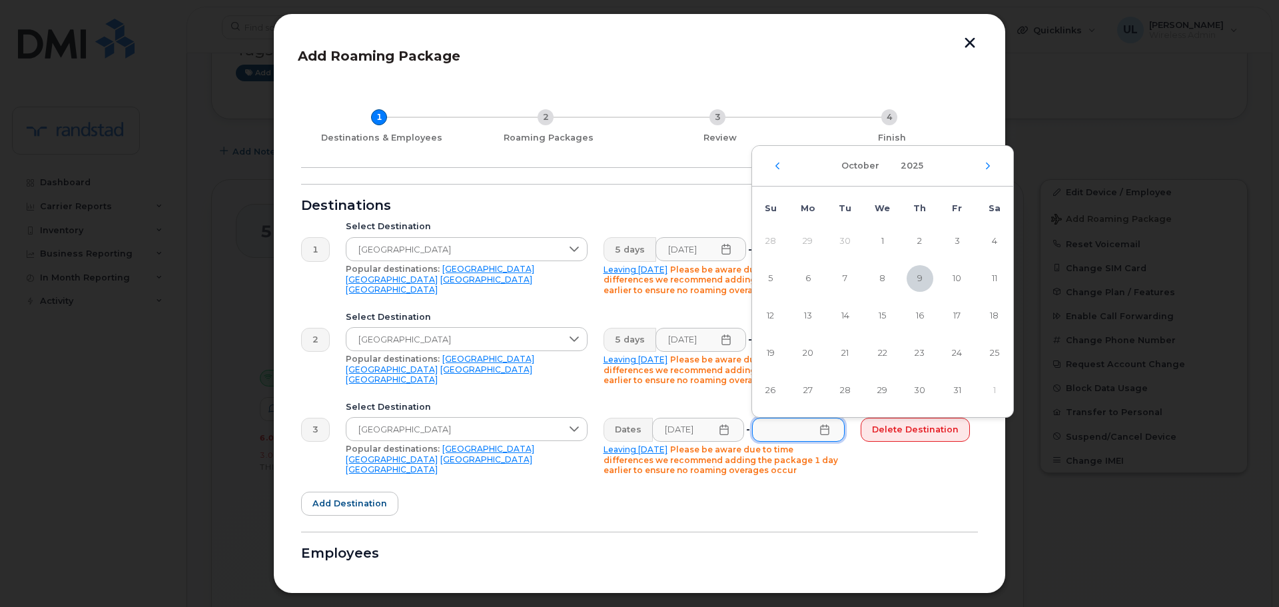
click at [980, 167] on div "October 2025" at bounding box center [882, 166] width 261 height 41
click at [987, 167] on icon "Next Month" at bounding box center [988, 166] width 8 height 11
click at [989, 169] on div "January 2026" at bounding box center [882, 166] width 261 height 41
click at [983, 169] on div "January 2026" at bounding box center [882, 166] width 261 height 41
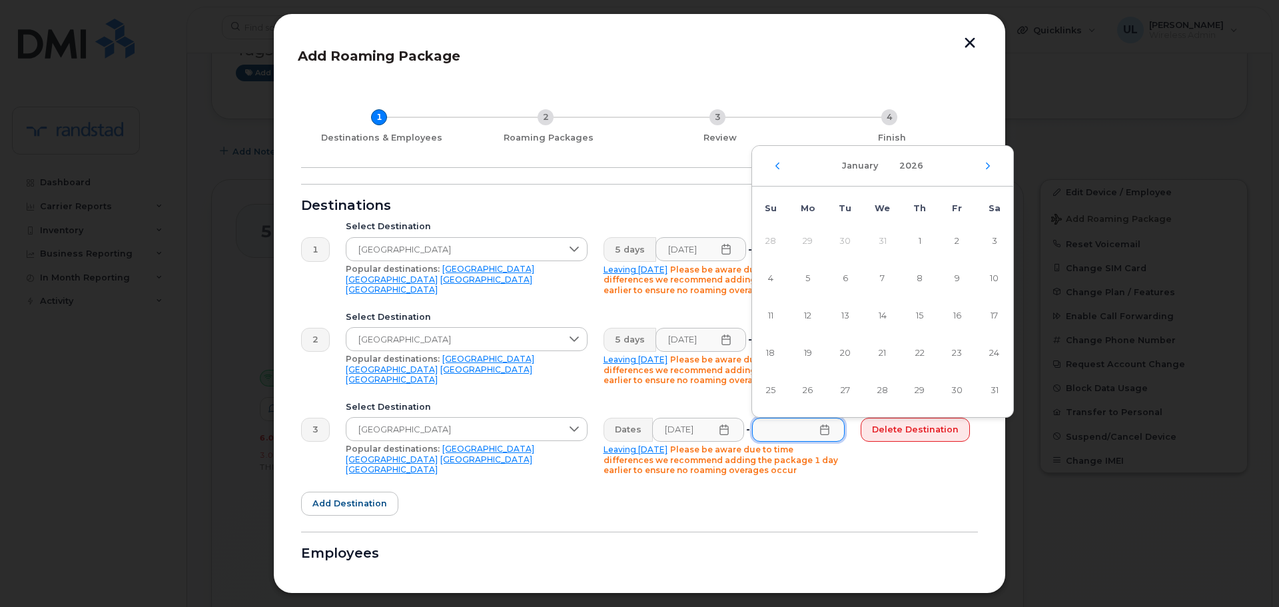
click at [993, 169] on div "January 2026" at bounding box center [882, 166] width 261 height 41
click at [987, 169] on icon "Next Month" at bounding box center [988, 166] width 4 height 7
click at [809, 237] on span "2" at bounding box center [808, 241] width 27 height 27
type input "02/02/2026"
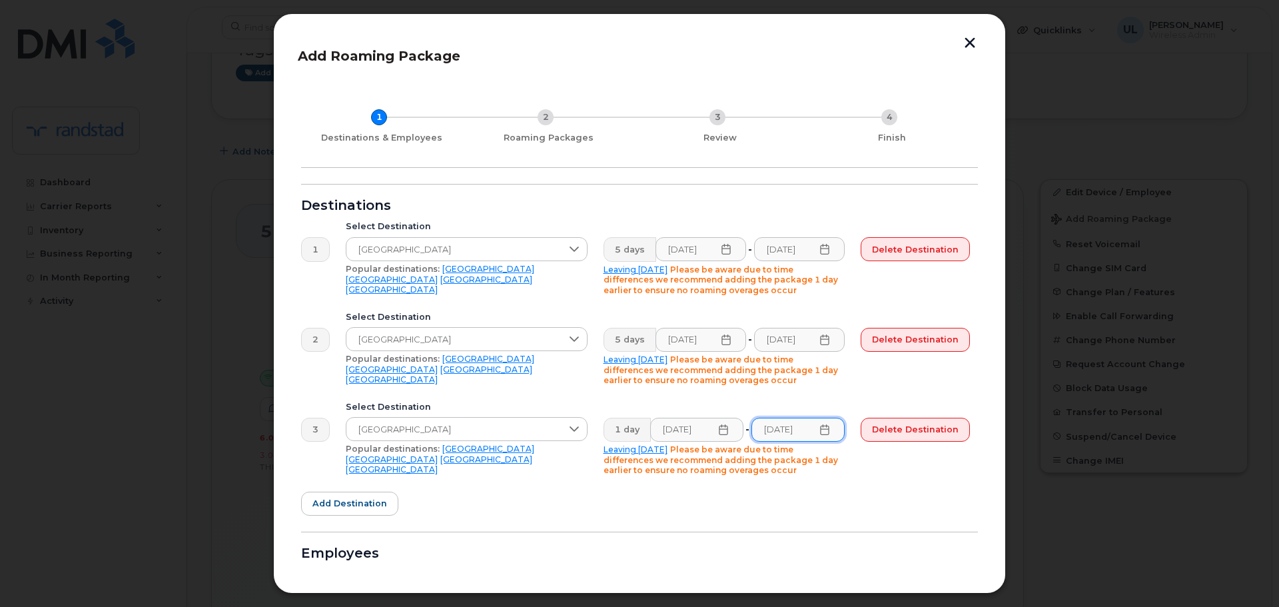
click at [756, 510] on form "Destinations 1 Select Destination Mexico Popular destinations: USA Mexico Unite…" at bounding box center [639, 453] width 677 height 538
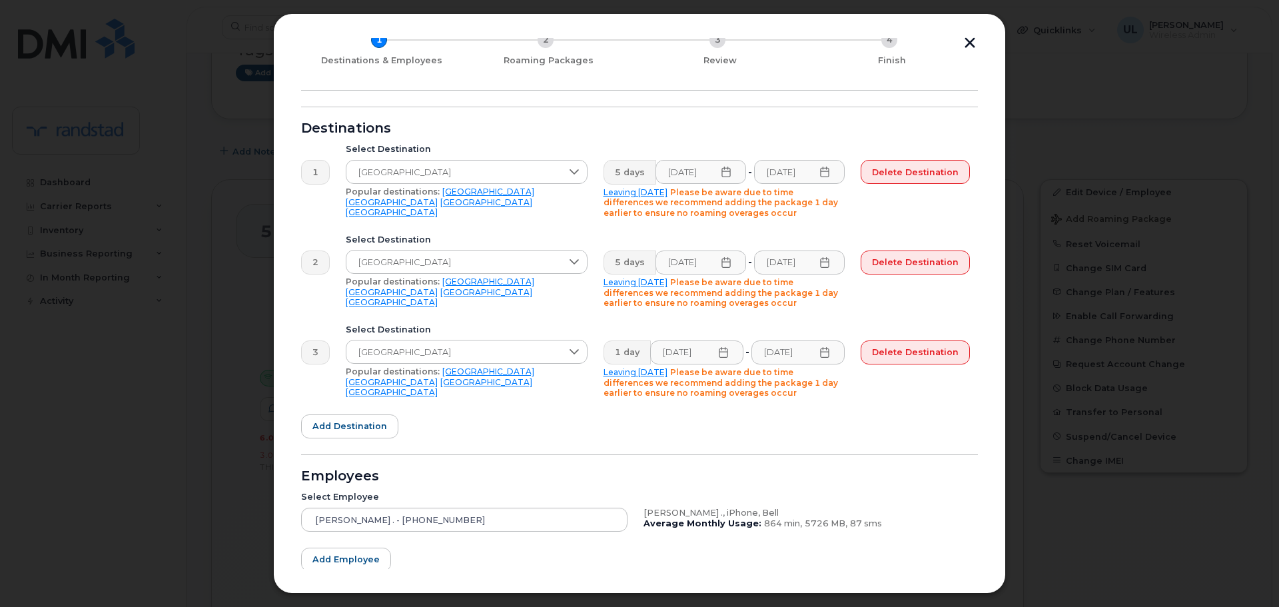
scroll to position [156, 0]
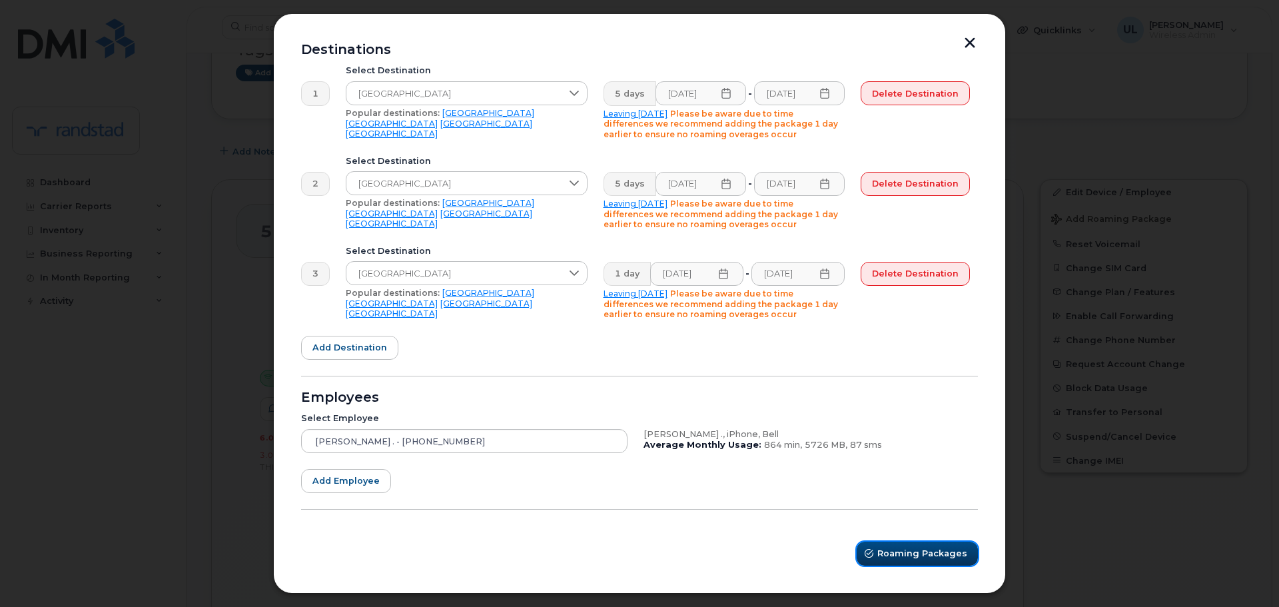
click at [884, 552] on span "Roaming Packages" at bounding box center [922, 553] width 90 height 13
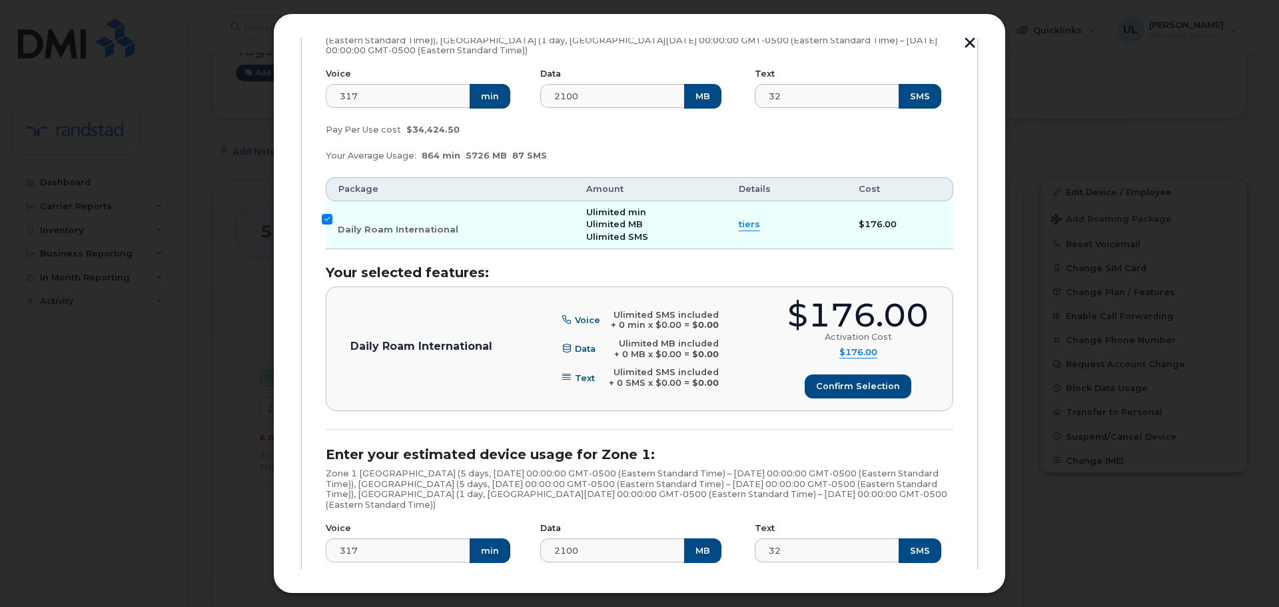
scroll to position [505, 0]
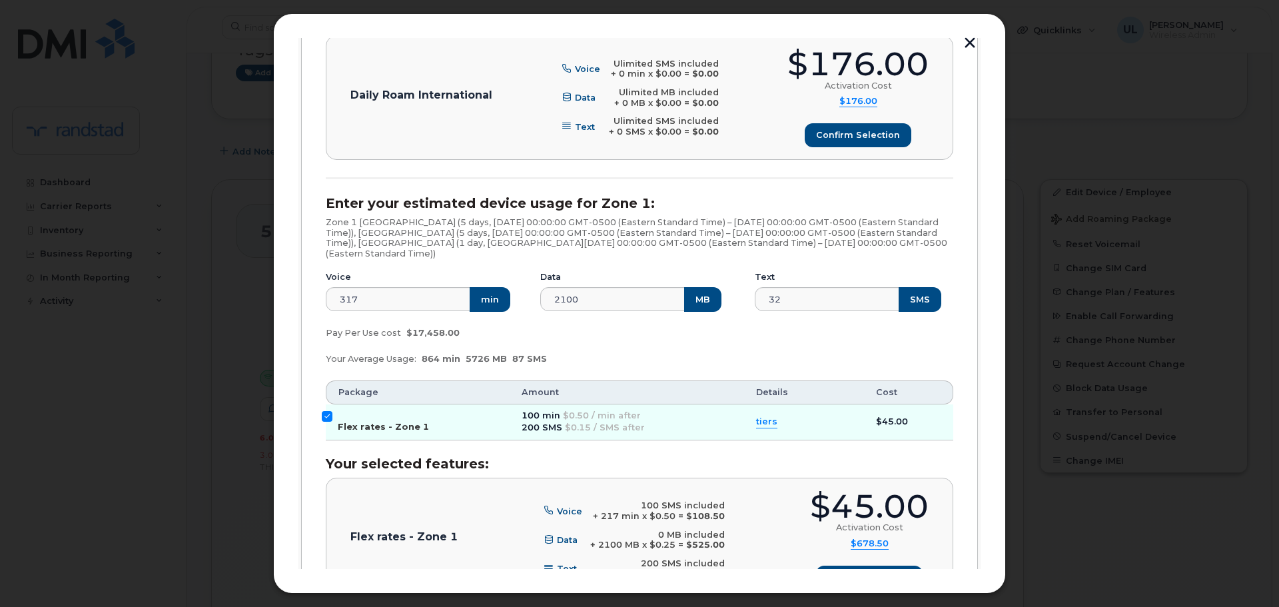
drag, startPoint x: 377, startPoint y: 418, endPoint x: 392, endPoint y: 416, distance: 15.4
click at [376, 418] on label "Flex rates - Zone 1" at bounding box center [383, 421] width 91 height 21
click at [332, 418] on input "Flex rates - Zone 1" at bounding box center [327, 416] width 11 height 11
checkbox input "false"
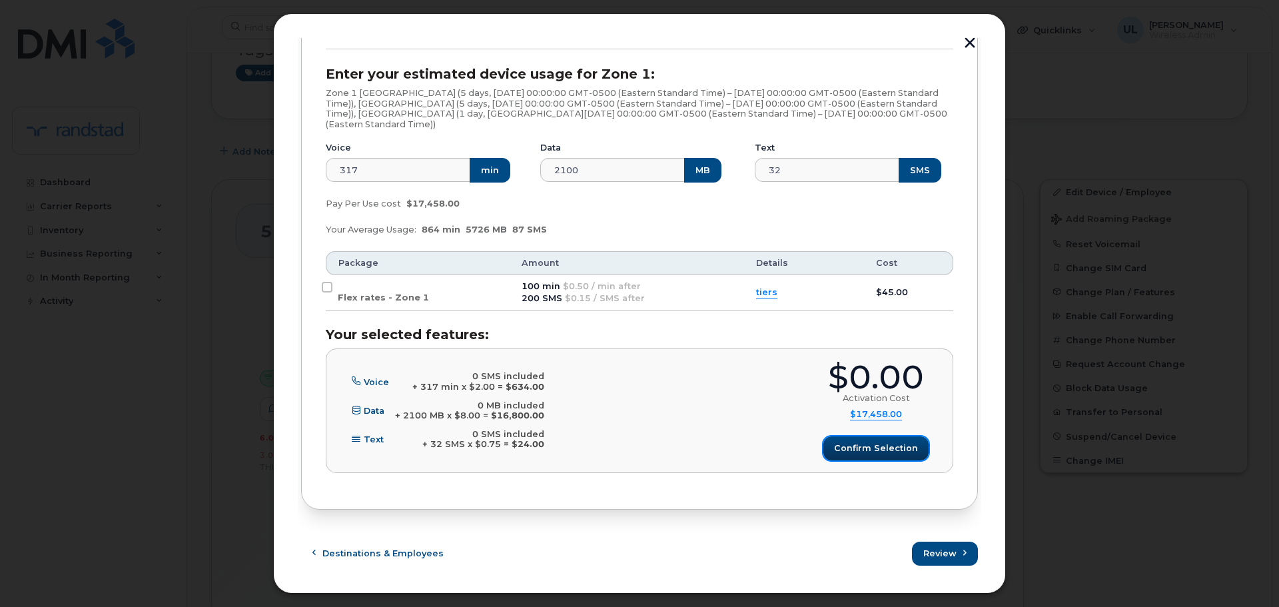
click at [861, 438] on button "Confirm selection" at bounding box center [875, 448] width 105 height 24
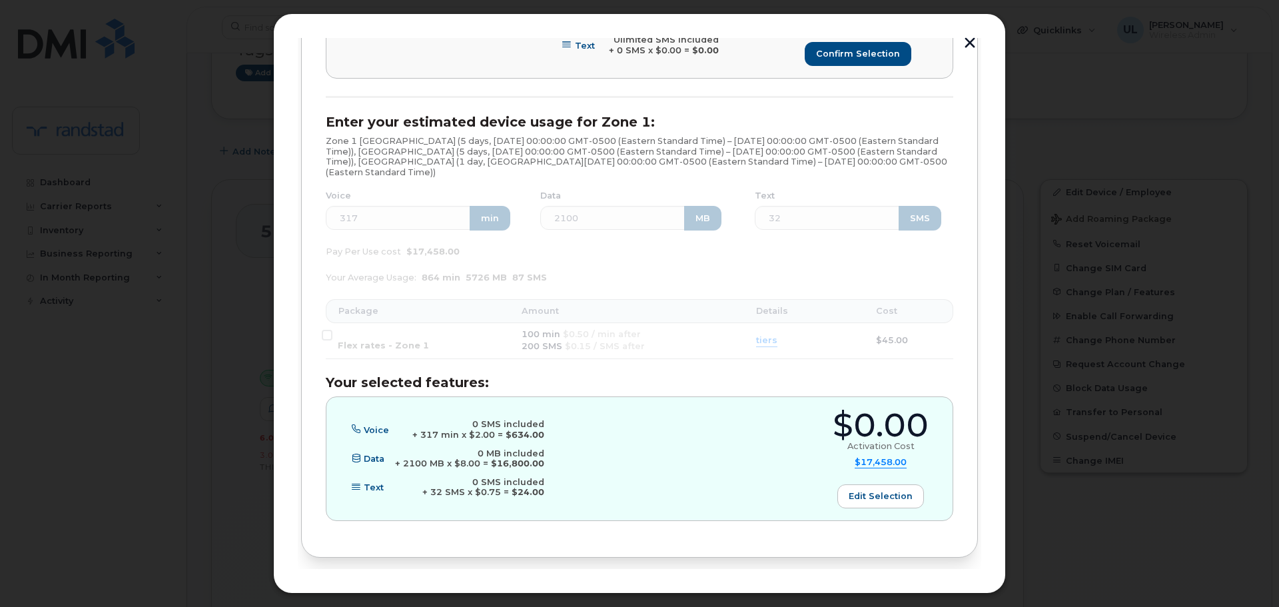
scroll to position [368, 0]
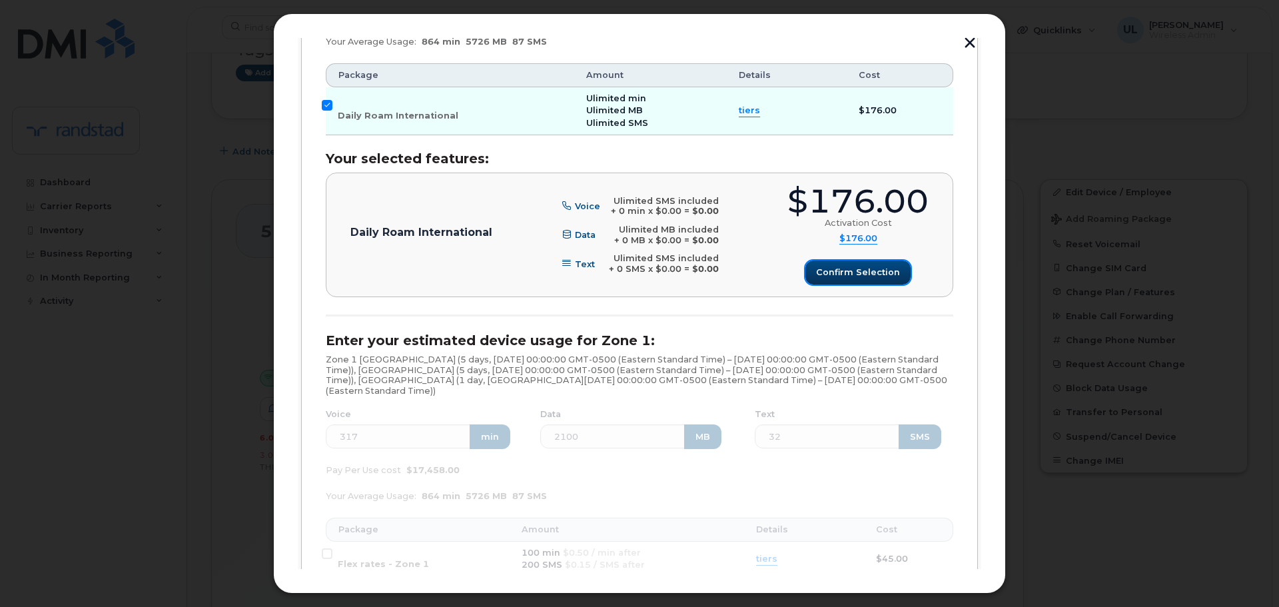
click at [846, 274] on span "Confirm selection" at bounding box center [858, 272] width 84 height 13
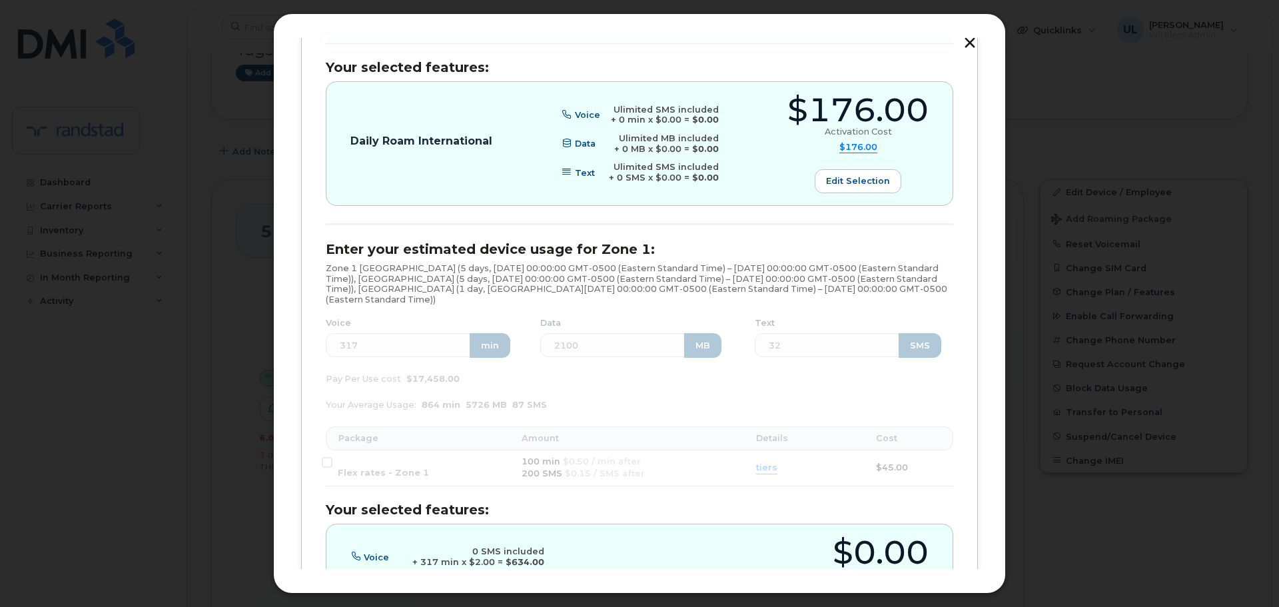
scroll to position [634, 0]
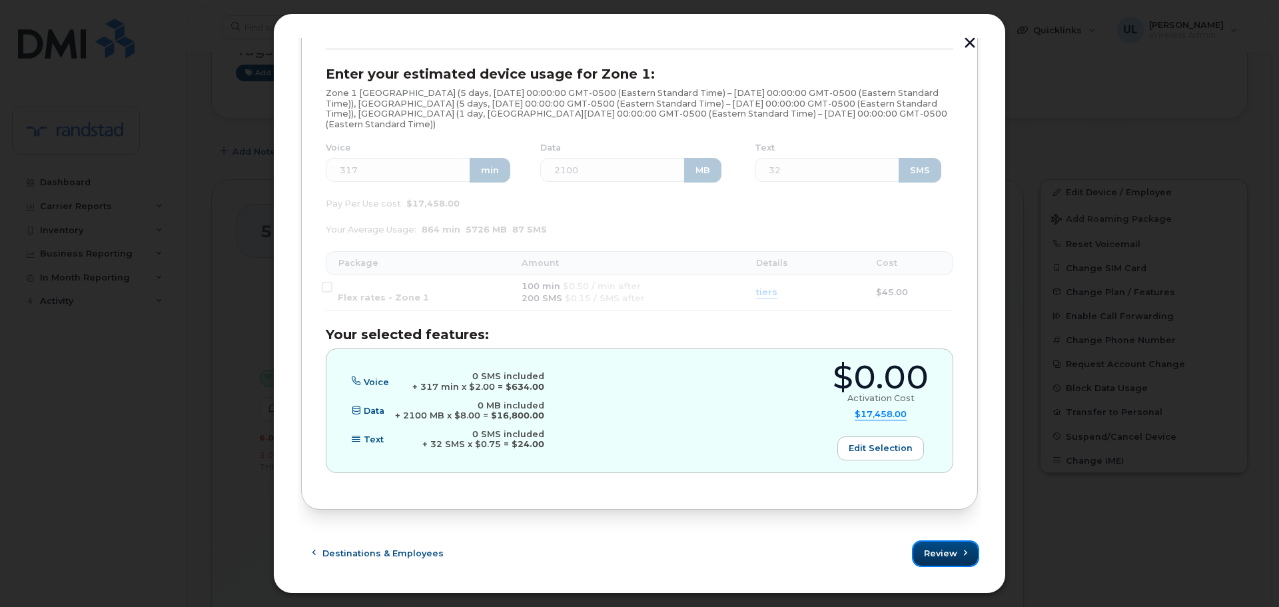
click at [943, 544] on button "Review" at bounding box center [945, 554] width 65 height 24
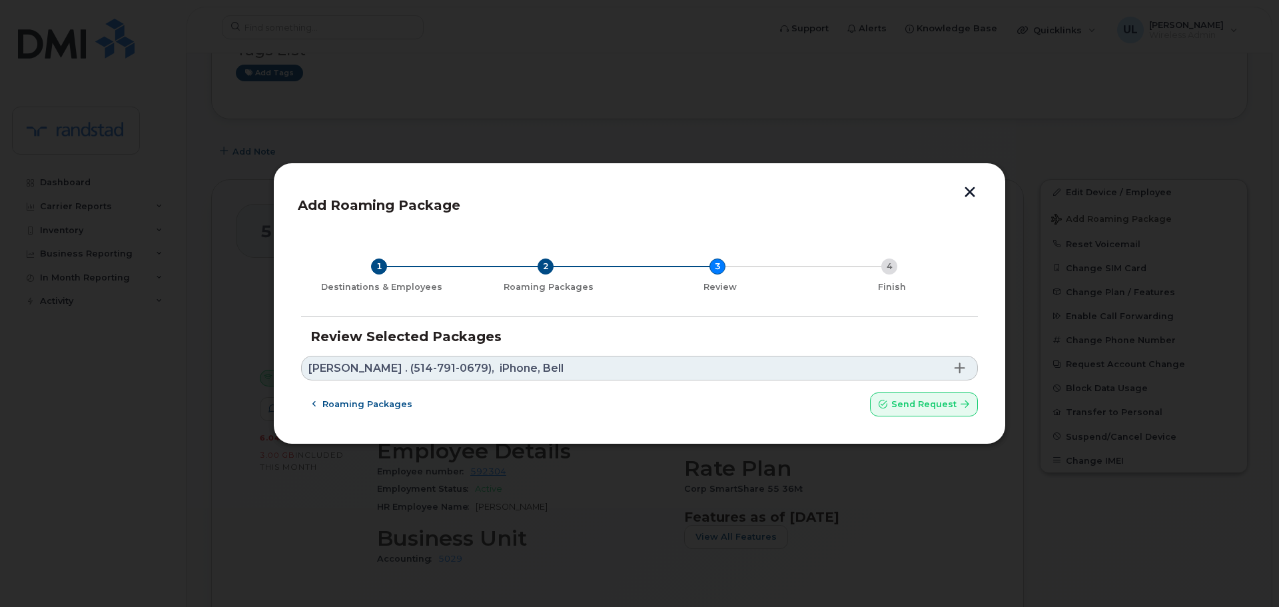
click at [644, 366] on link "Roxanne . (514-791-0679), iPhone, Bell" at bounding box center [639, 368] width 677 height 25
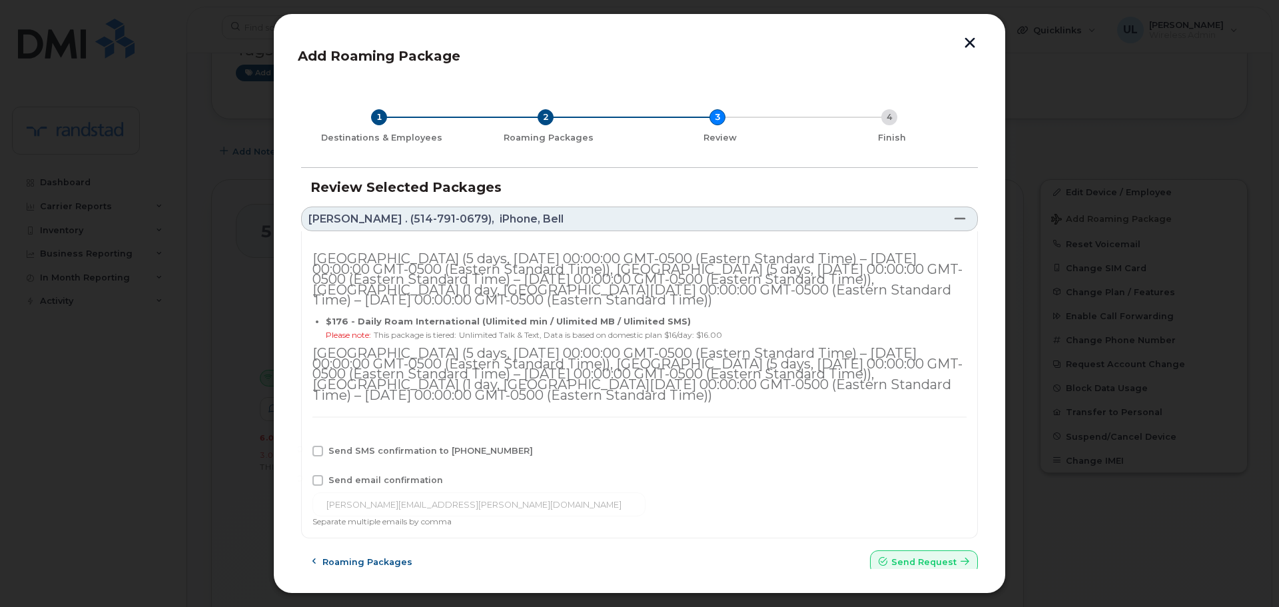
scroll to position [9, 0]
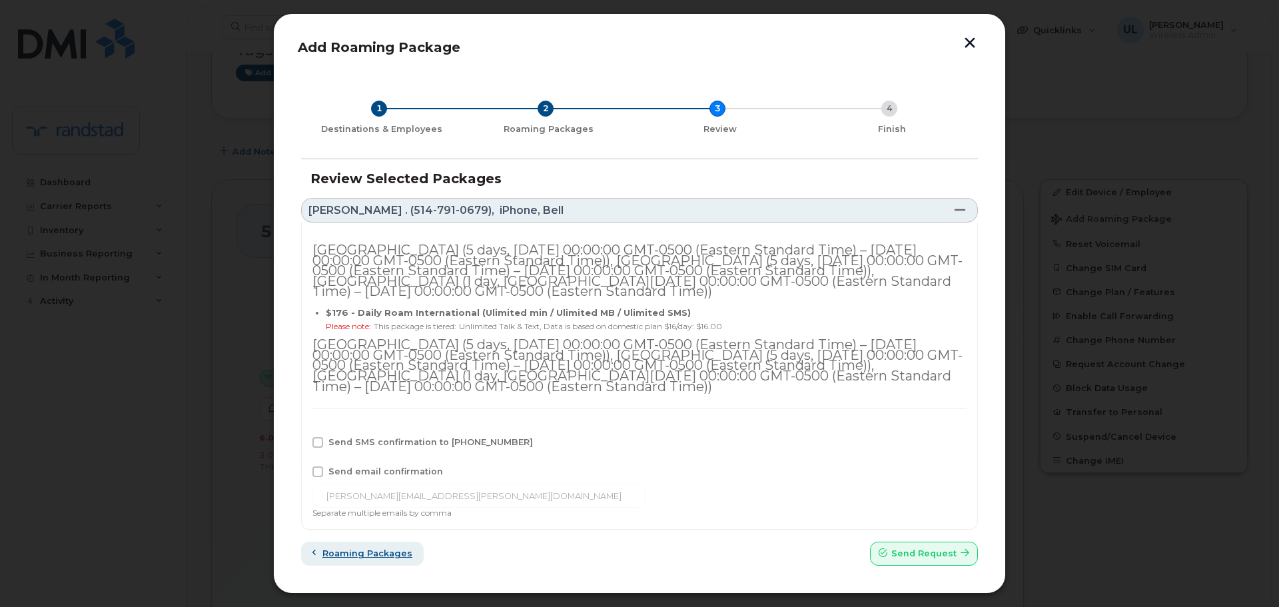
click at [380, 550] on span "Roaming packages" at bounding box center [367, 553] width 90 height 13
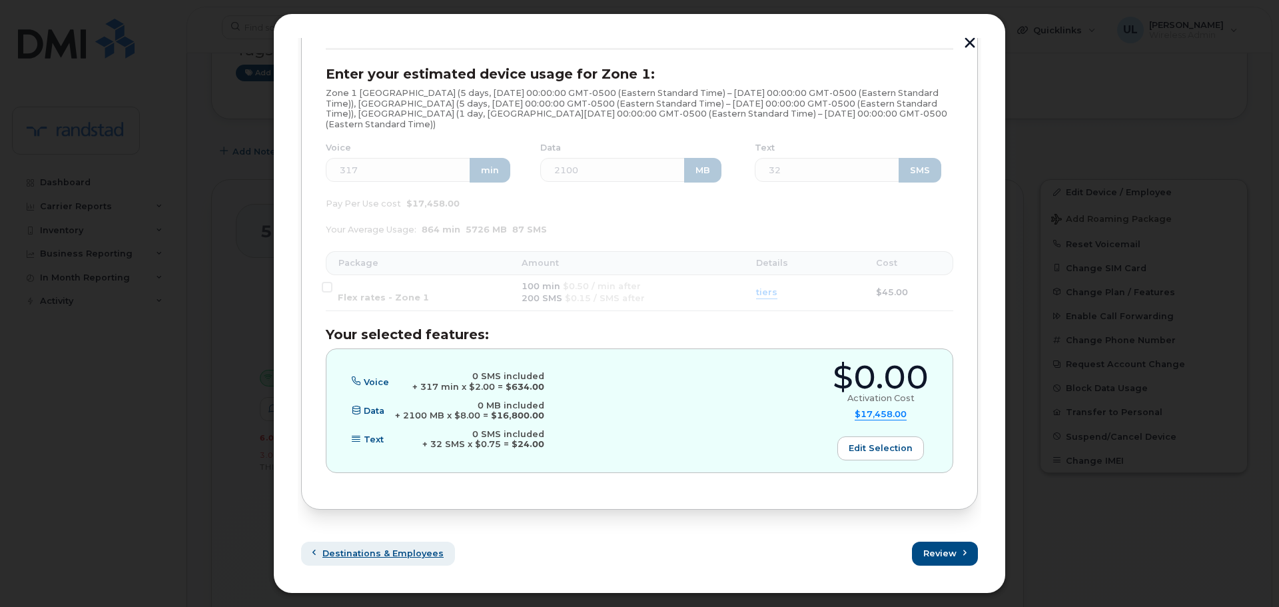
click at [388, 556] on span "Destinations & Employees" at bounding box center [382, 553] width 121 height 13
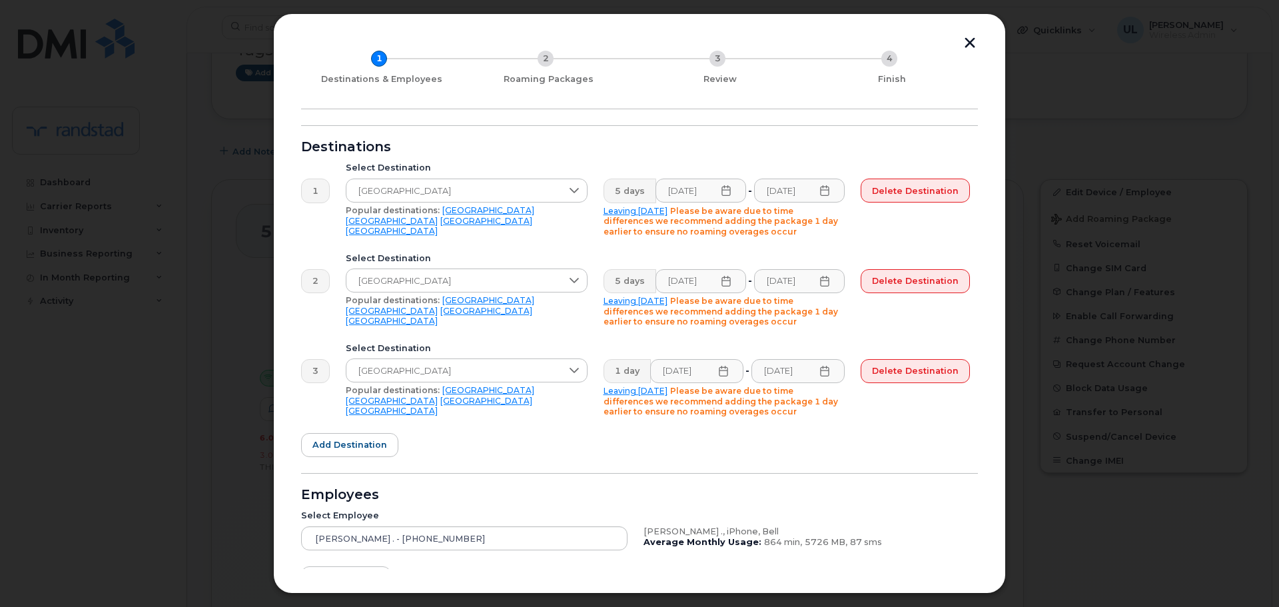
scroll to position [156, 0]
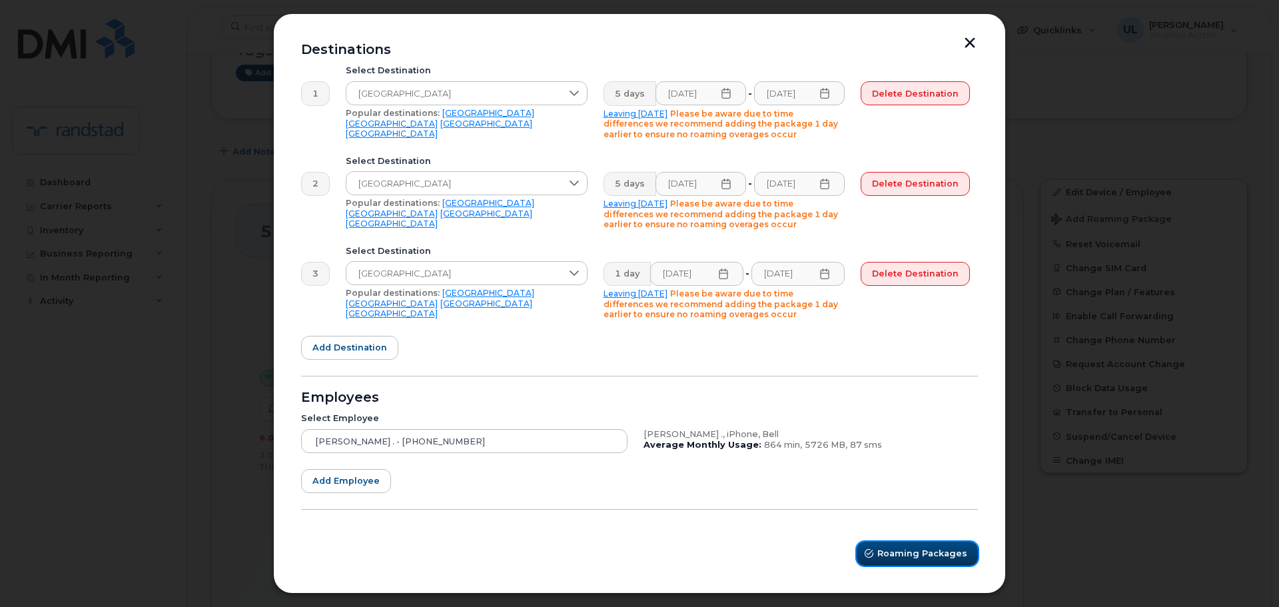
click at [913, 546] on button "Roaming Packages" at bounding box center [917, 554] width 121 height 24
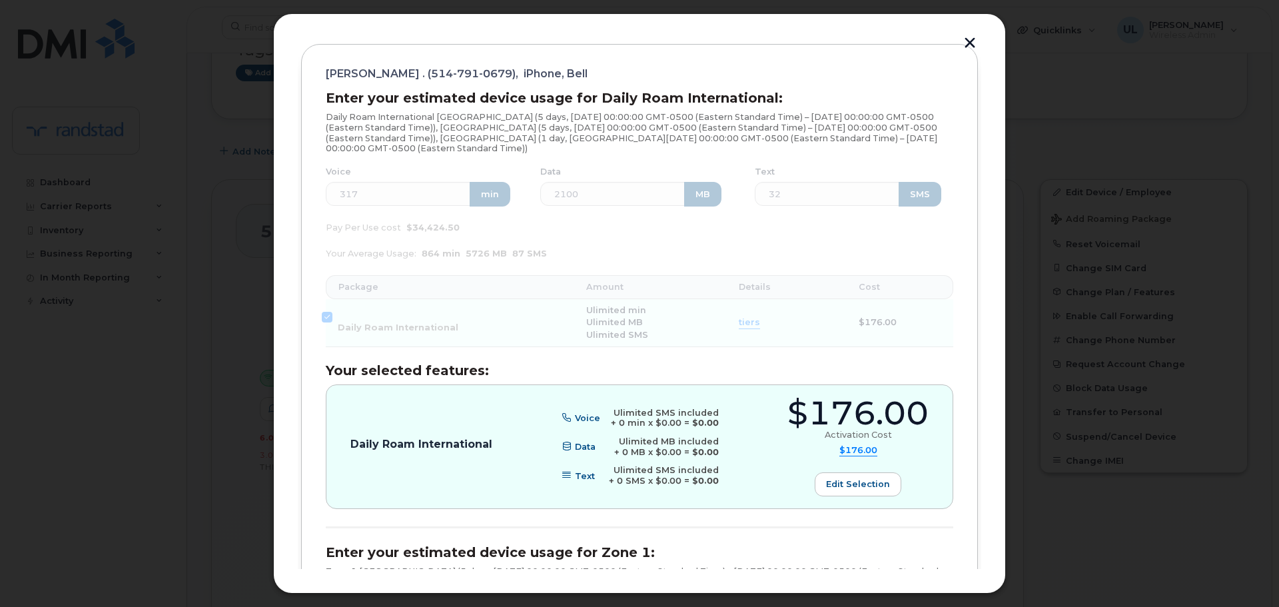
scroll to position [172, 0]
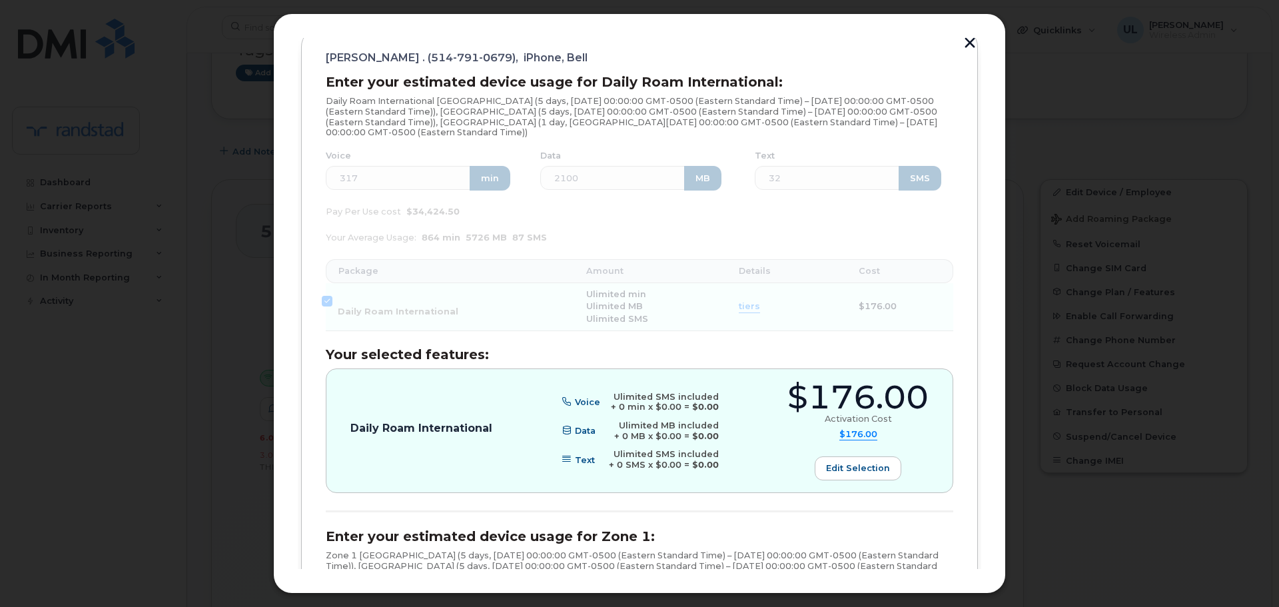
click at [851, 408] on div "$176.00" at bounding box center [857, 397] width 141 height 33
copy div "$176.00"
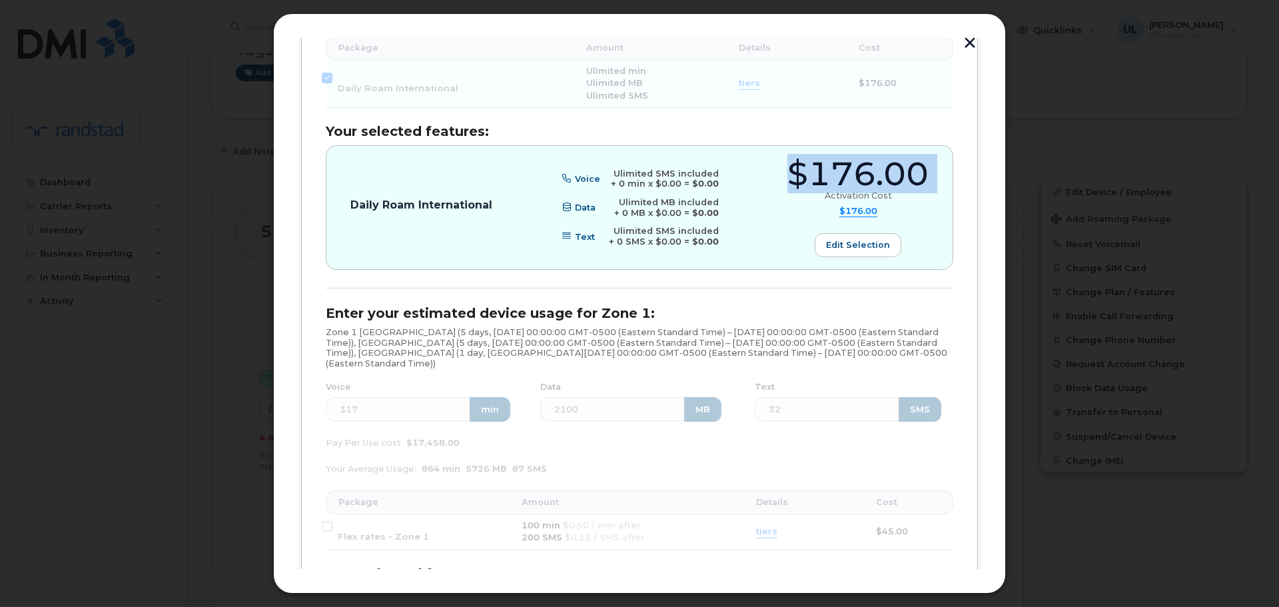
scroll to position [634, 0]
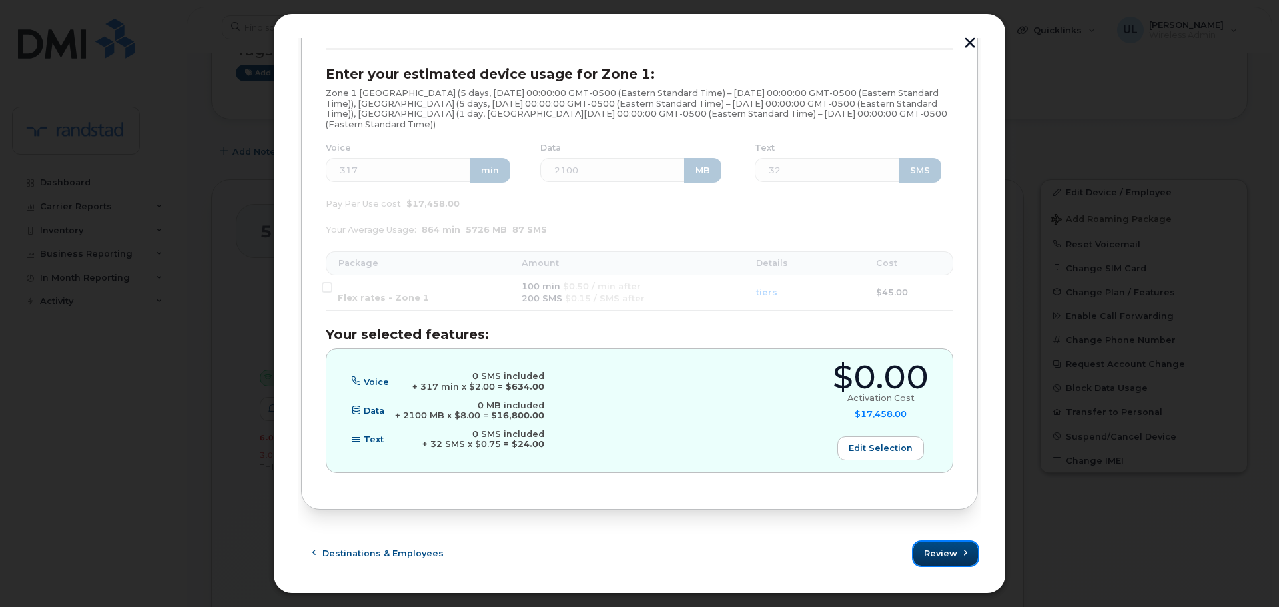
click at [955, 549] on button "Review" at bounding box center [945, 554] width 65 height 24
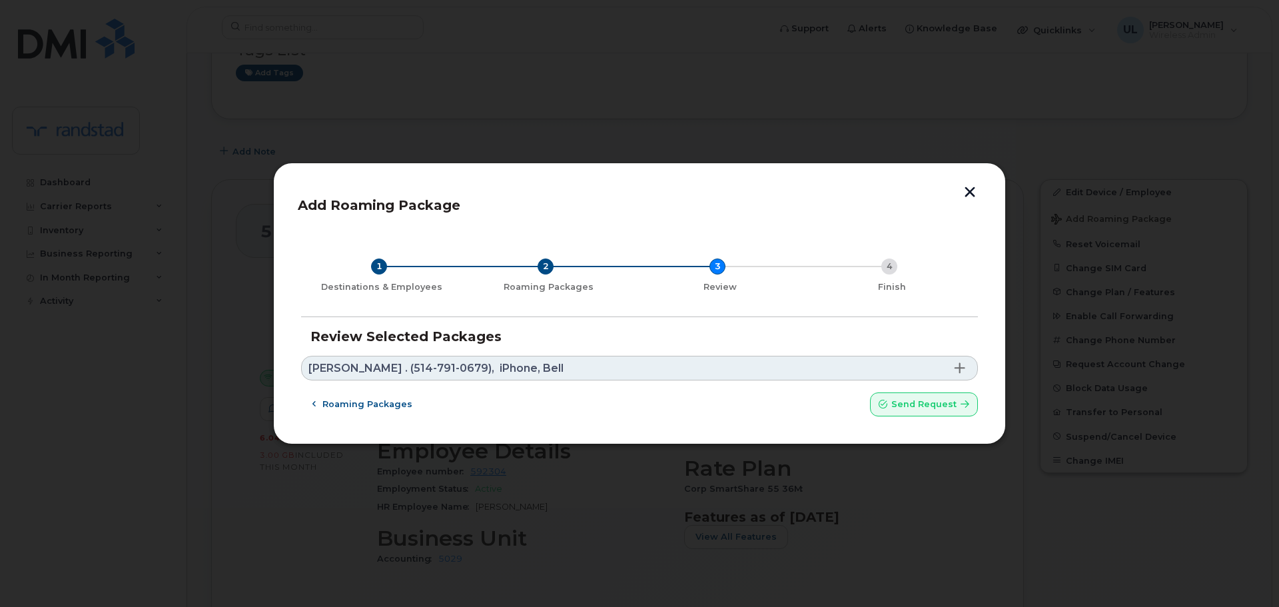
click at [548, 344] on form "Review Selected Packages Roxanne . (514-791-0679), iPhone, Bell Mexico (5 days,…" at bounding box center [639, 372] width 677 height 87
click at [550, 378] on link "Roxanne . (514-791-0679), iPhone, Bell" at bounding box center [639, 368] width 677 height 25
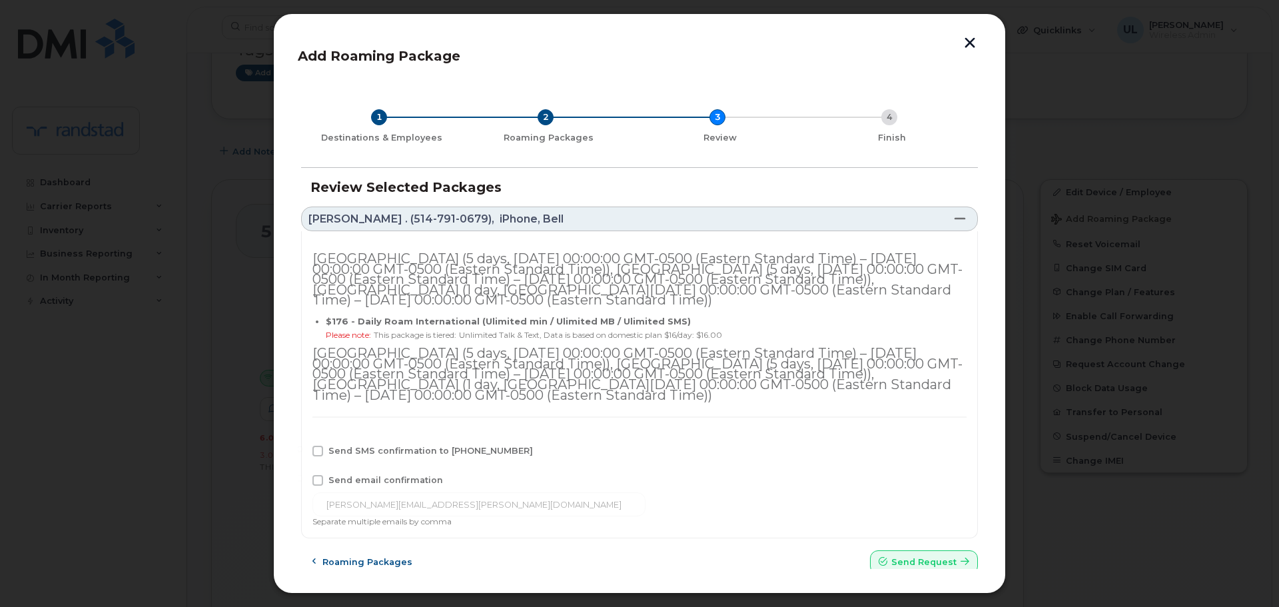
click at [392, 454] on span "Send SMS confirmation to 514-791-0679" at bounding box center [430, 451] width 205 height 10
click at [303, 452] on input "Send SMS confirmation to 514-791-0679" at bounding box center [299, 449] width 7 height 7
checkbox input "true"
click at [928, 560] on span "Send request" at bounding box center [923, 562] width 65 height 13
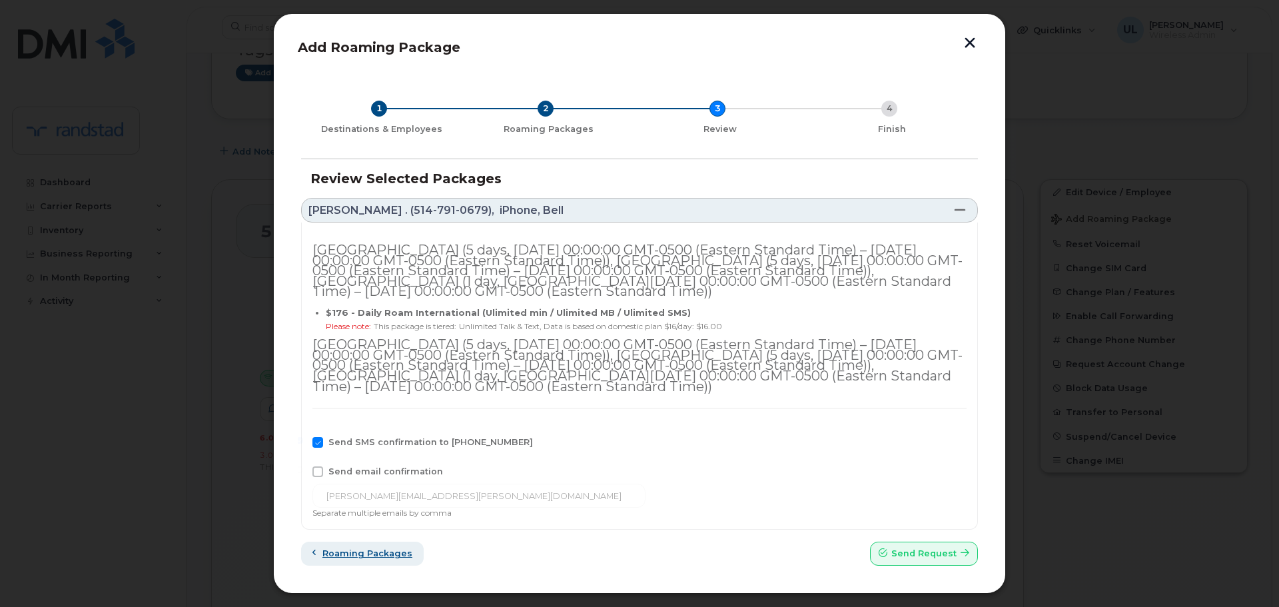
click at [349, 542] on button "Roaming packages" at bounding box center [362, 554] width 123 height 24
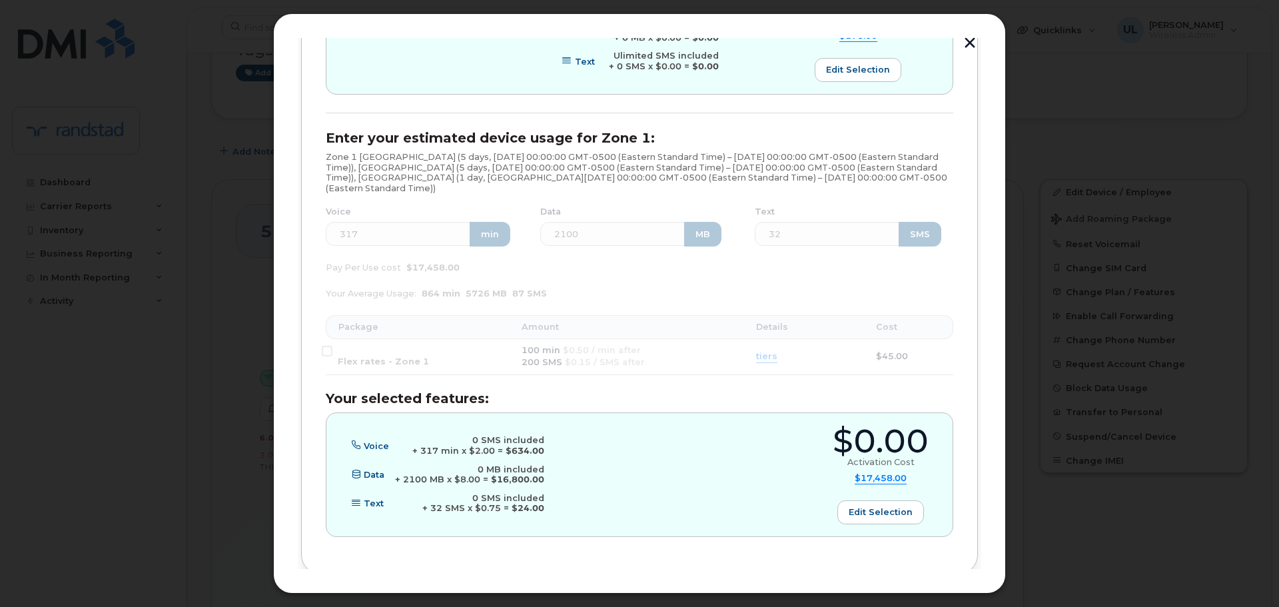
scroll to position [634, 0]
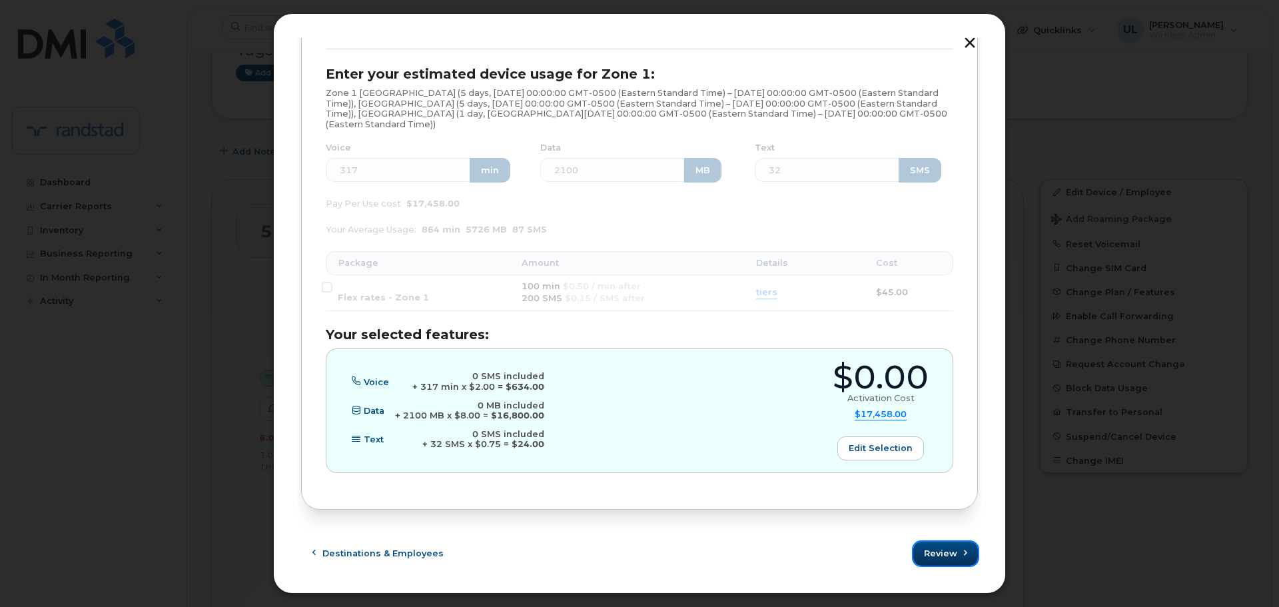
click at [937, 558] on span "Review" at bounding box center [940, 553] width 33 height 13
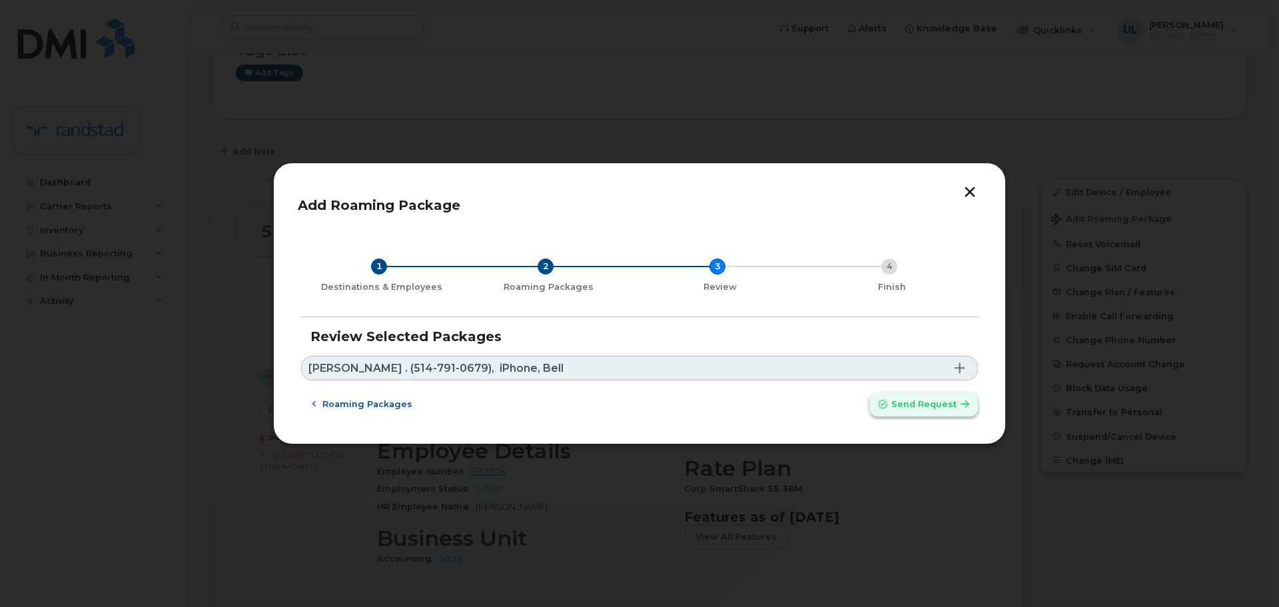
click at [919, 394] on button "Send request" at bounding box center [924, 404] width 108 height 24
